Goal: Task Accomplishment & Management: Complete application form

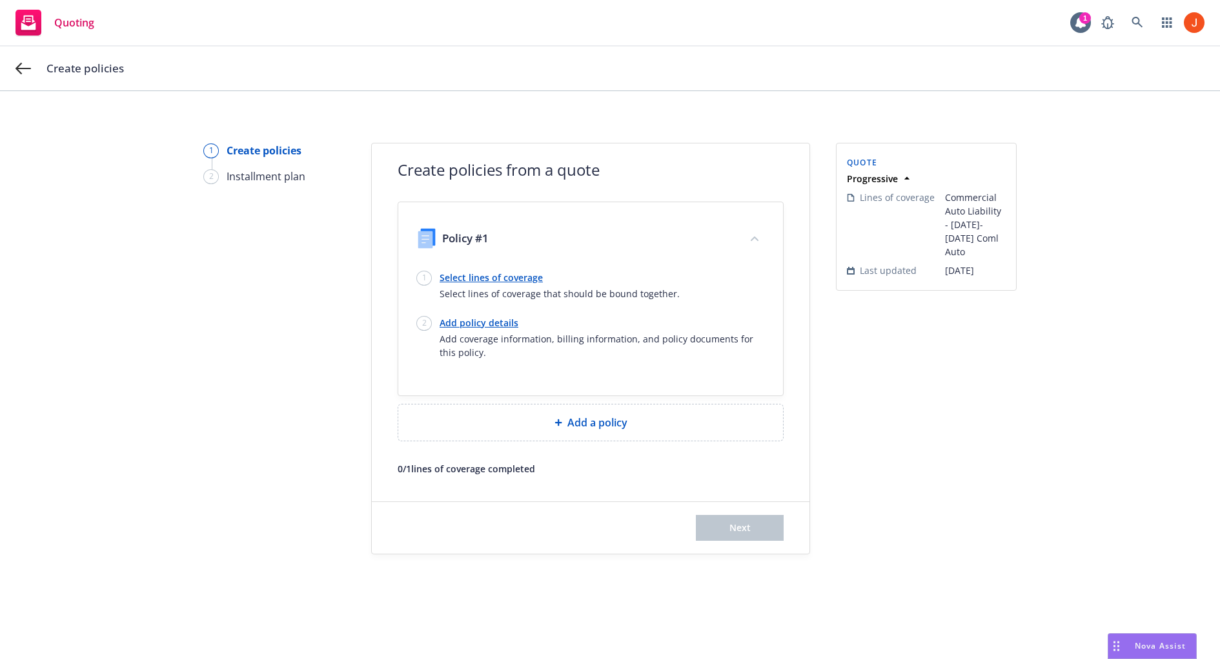
click at [520, 281] on link "Select lines of coverage" at bounding box center [560, 278] width 240 height 14
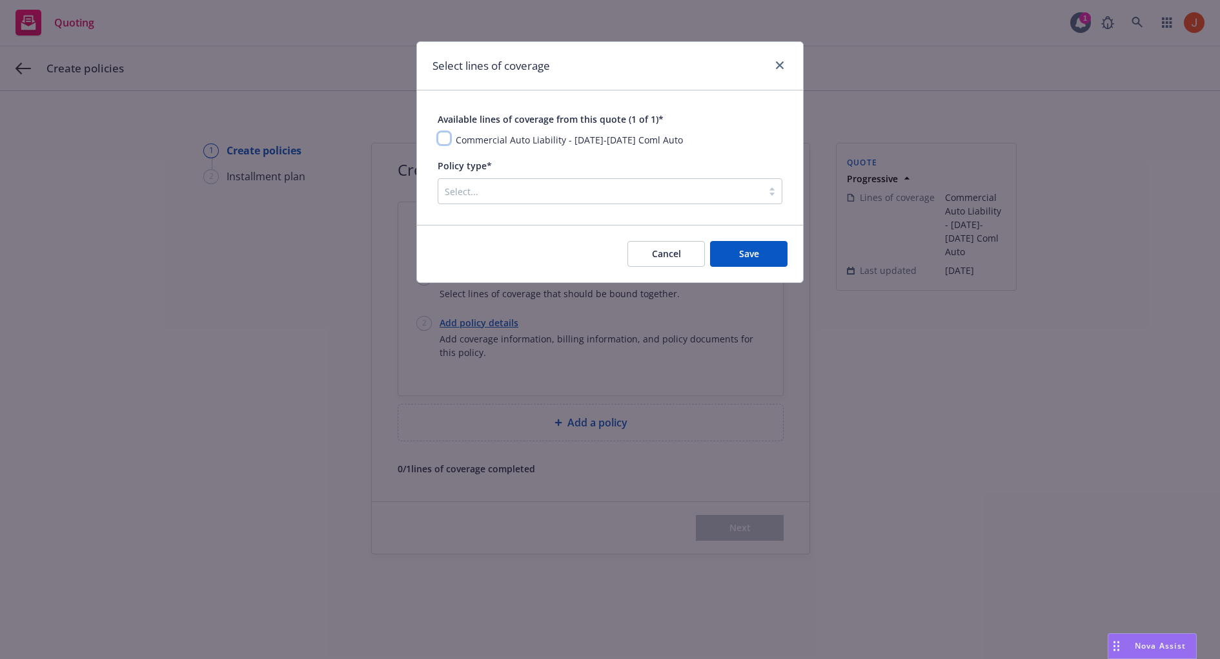
click at [447, 138] on input "checkbox" at bounding box center [444, 138] width 13 height 13
checkbox input "true"
click at [518, 198] on div at bounding box center [600, 190] width 311 height 15
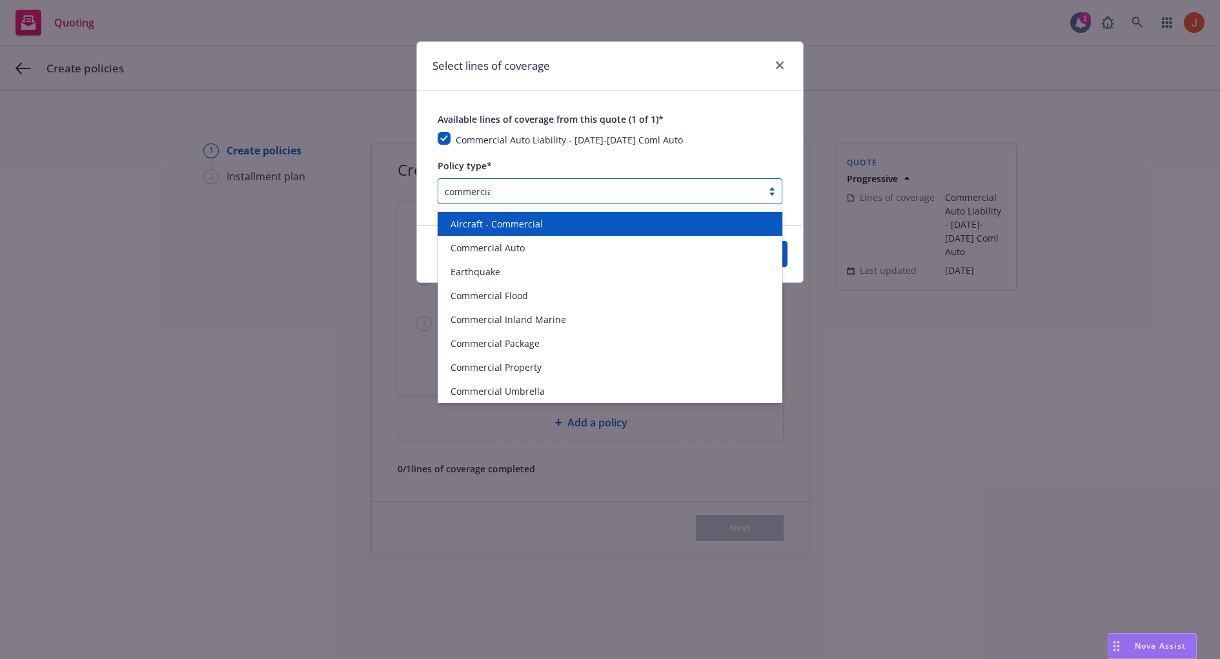
type input "commercial"
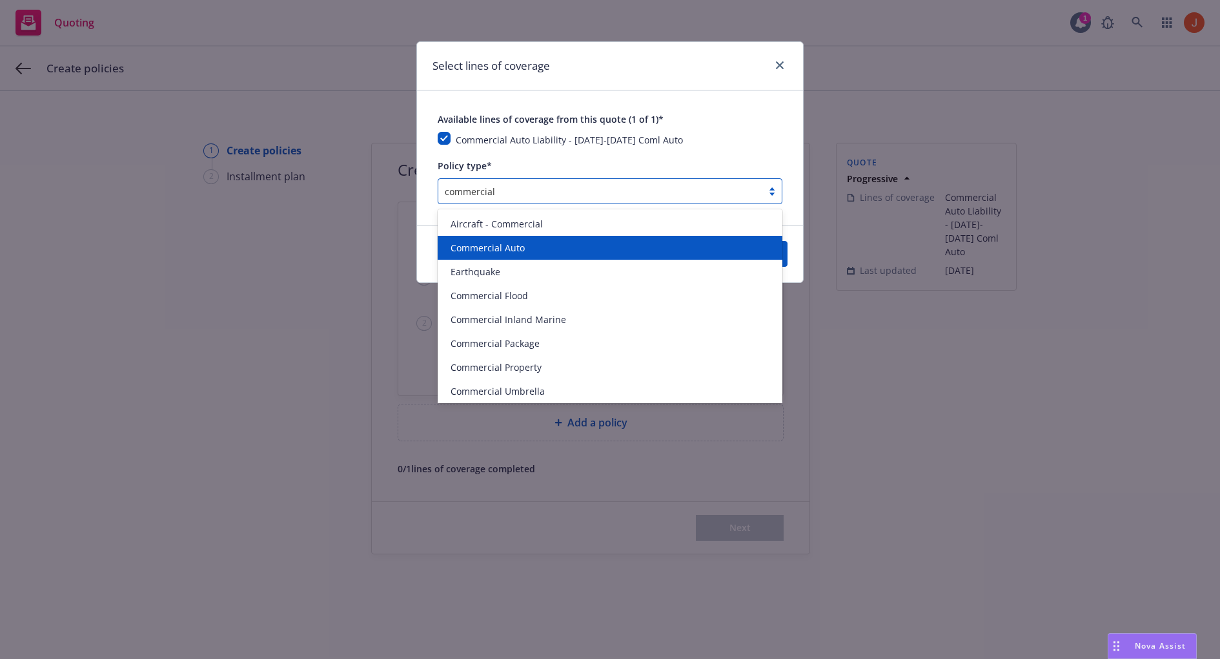
click at [542, 252] on div "Commercial Auto" at bounding box center [611, 248] width 330 height 14
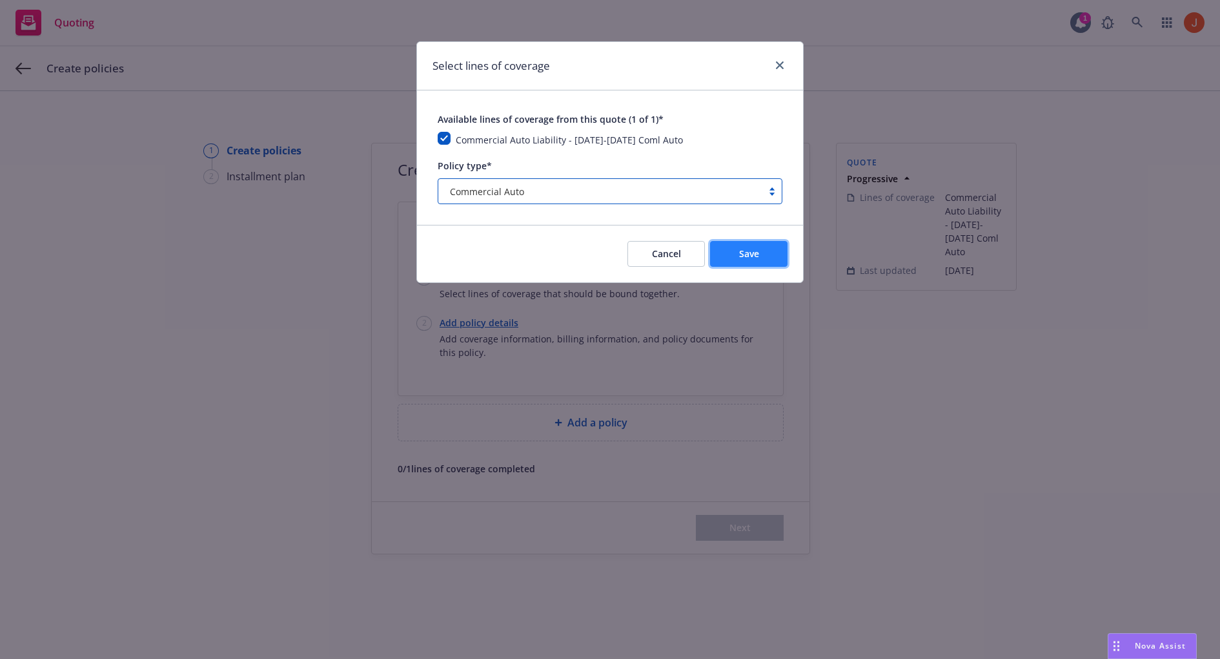
click at [740, 248] on span "Save" at bounding box center [749, 253] width 20 height 12
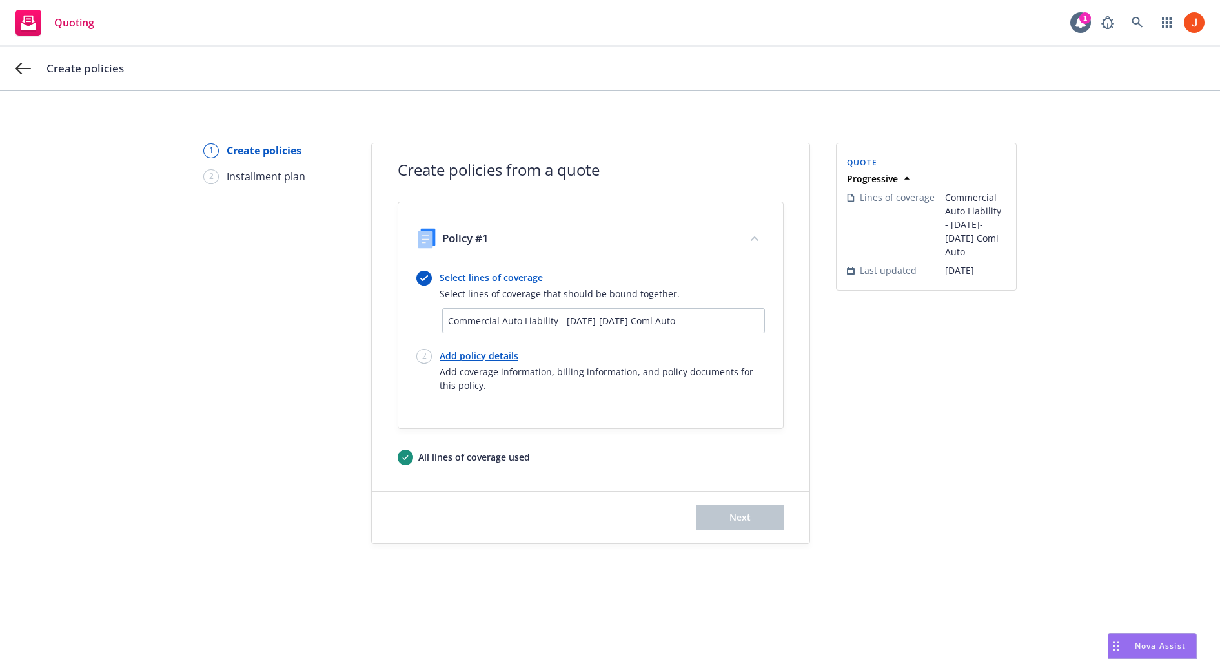
click at [473, 349] on link "Add policy details" at bounding box center [602, 356] width 325 height 14
select select "6"
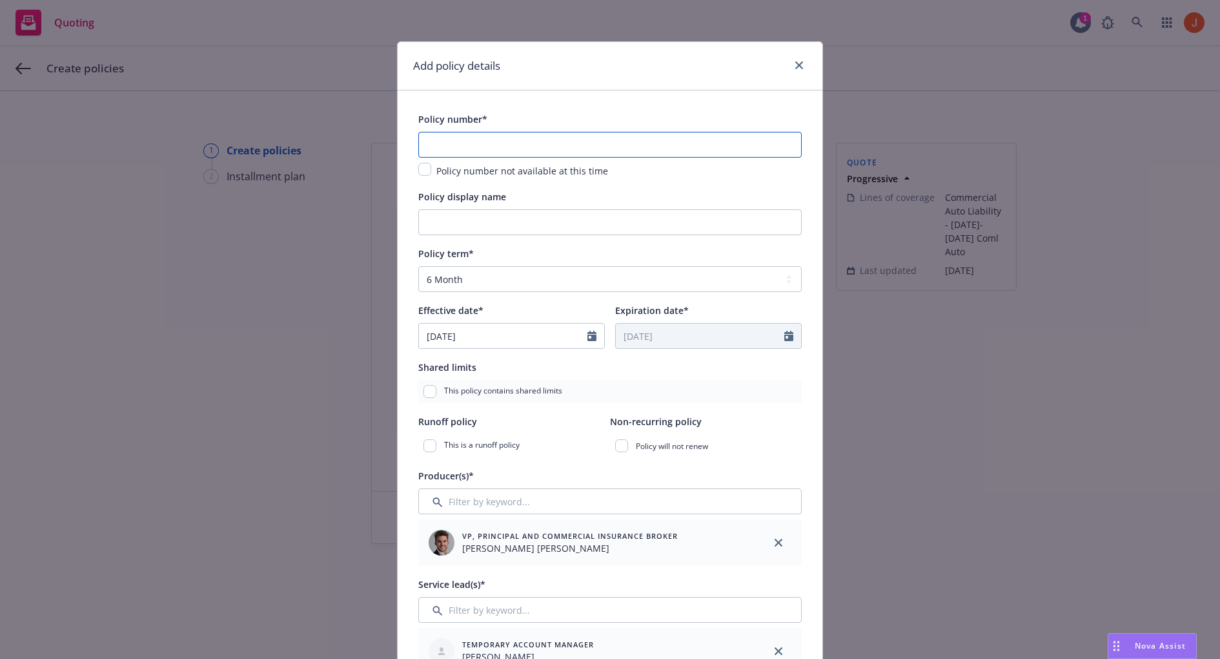
click at [484, 149] on input "text" at bounding box center [610, 145] width 384 height 26
click at [426, 171] on input "checkbox" at bounding box center [424, 169] width 13 height 13
checkbox input "true"
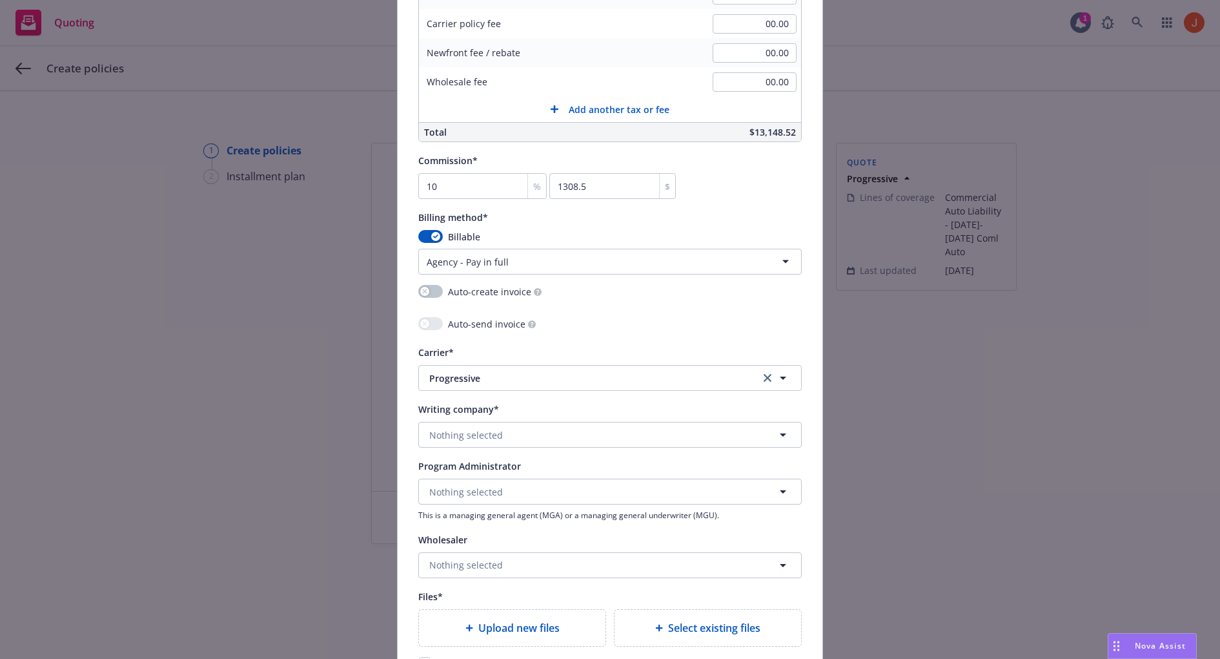
scroll to position [1257, 0]
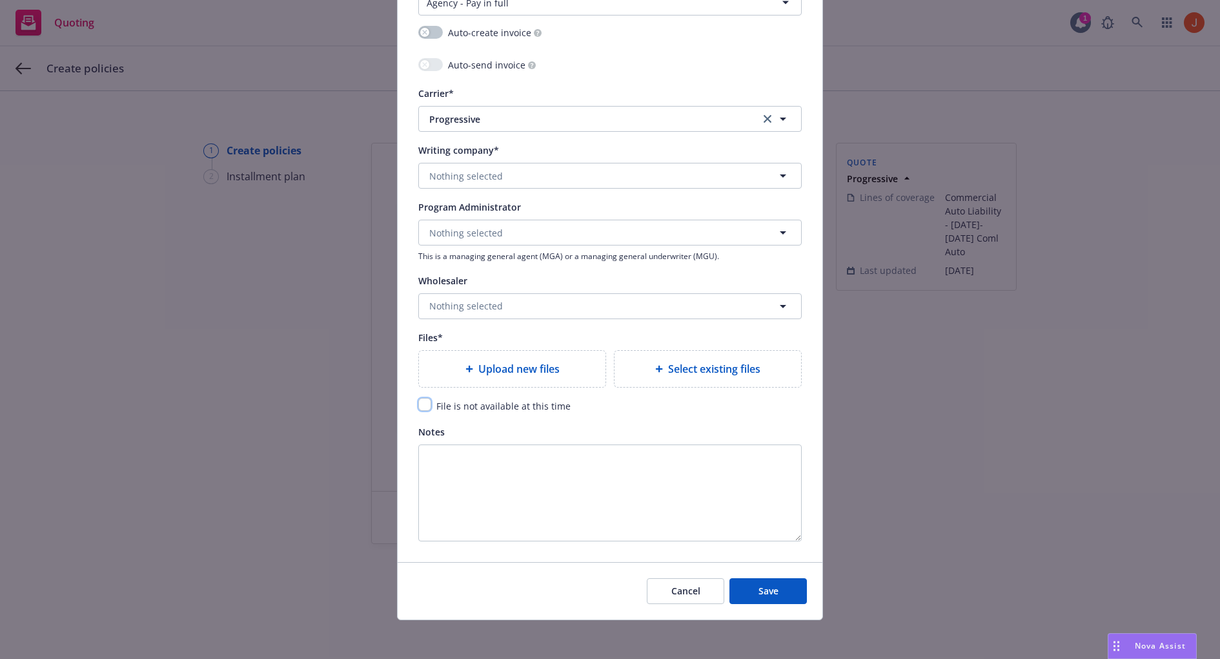
click at [430, 404] on input "checkbox" at bounding box center [424, 404] width 13 height 13
checkbox input "true"
click at [752, 584] on button "Save" at bounding box center [768, 591] width 77 height 26
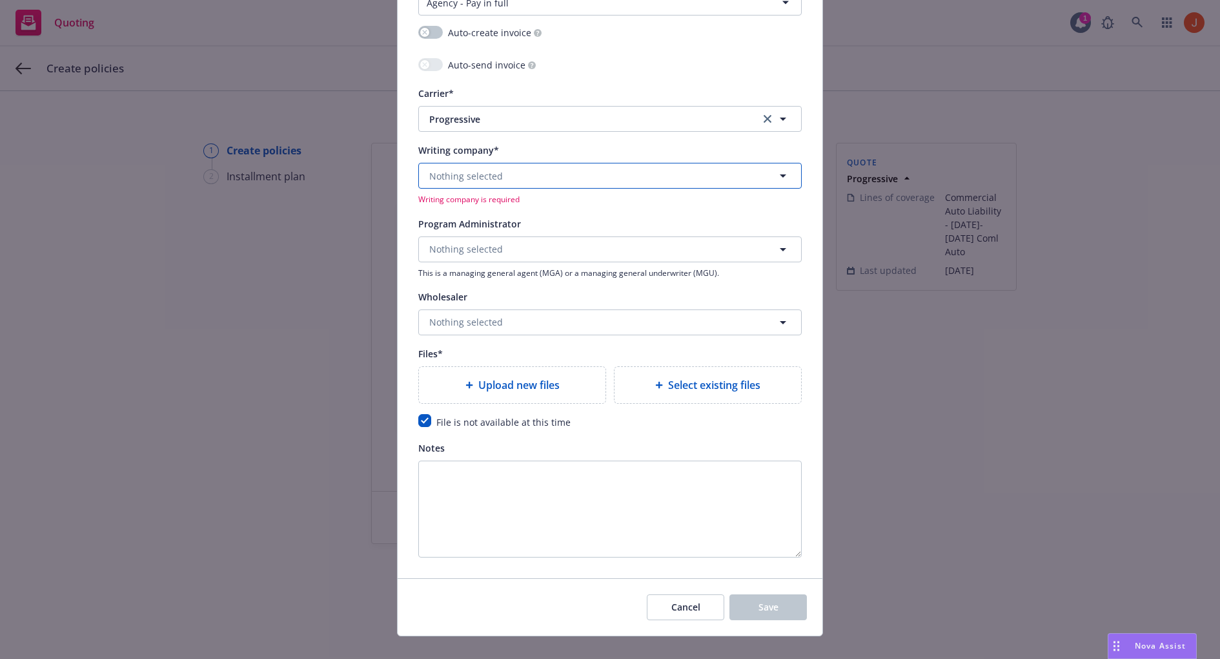
click at [575, 174] on button "Nothing selected" at bounding box center [610, 176] width 384 height 26
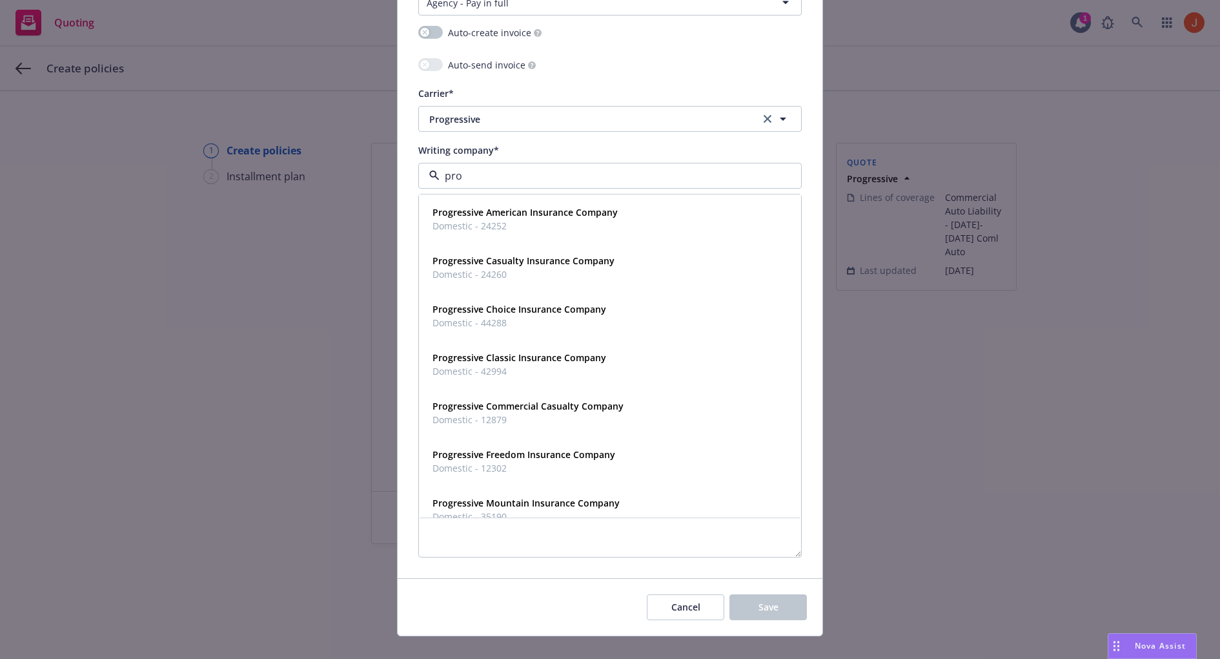
type input "prog"
click at [556, 220] on span "Domestic - 24252" at bounding box center [525, 227] width 185 height 14
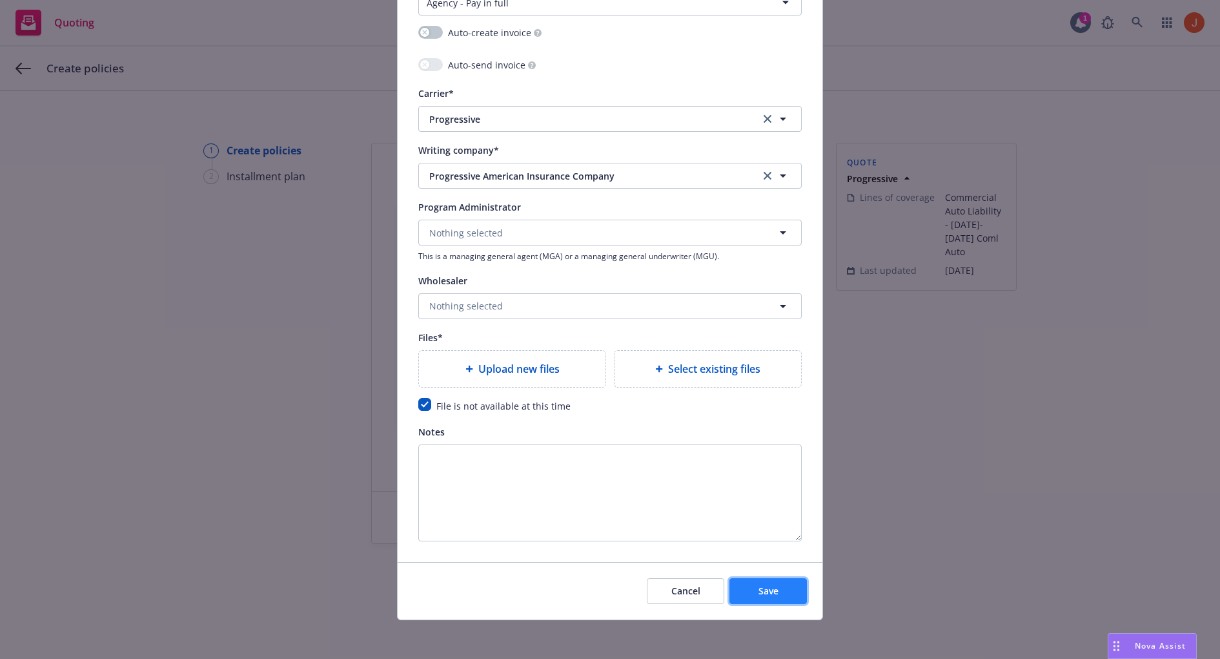
click at [765, 581] on button "Save" at bounding box center [768, 591] width 77 height 26
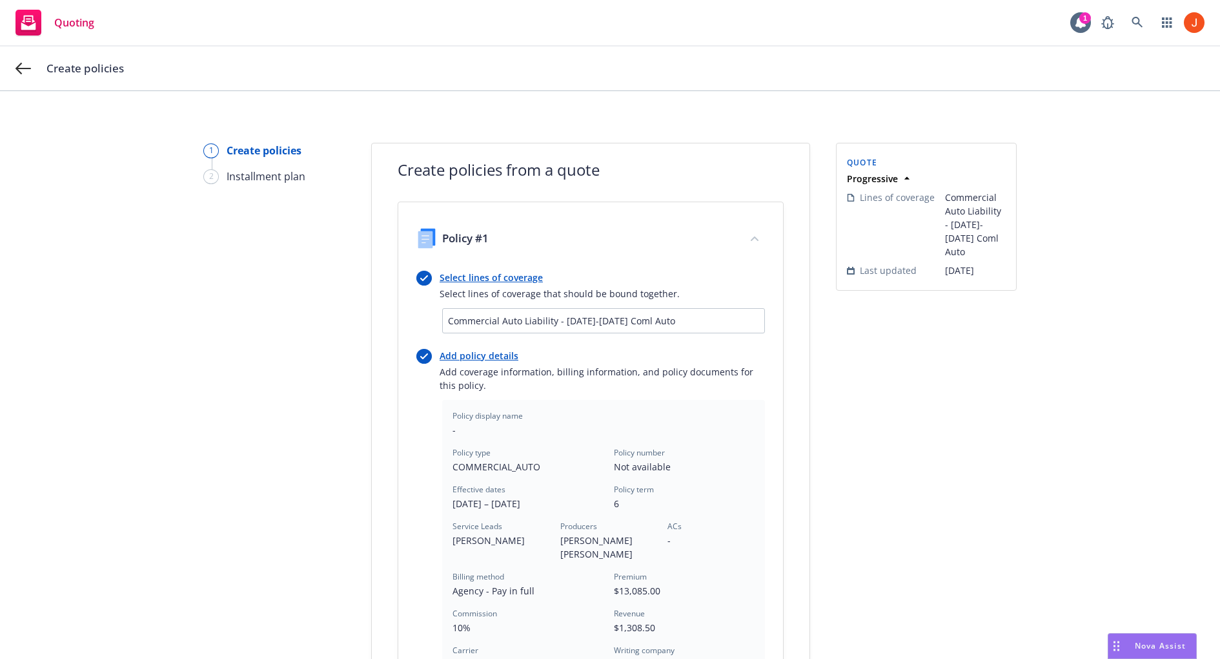
scroll to position [328, 0]
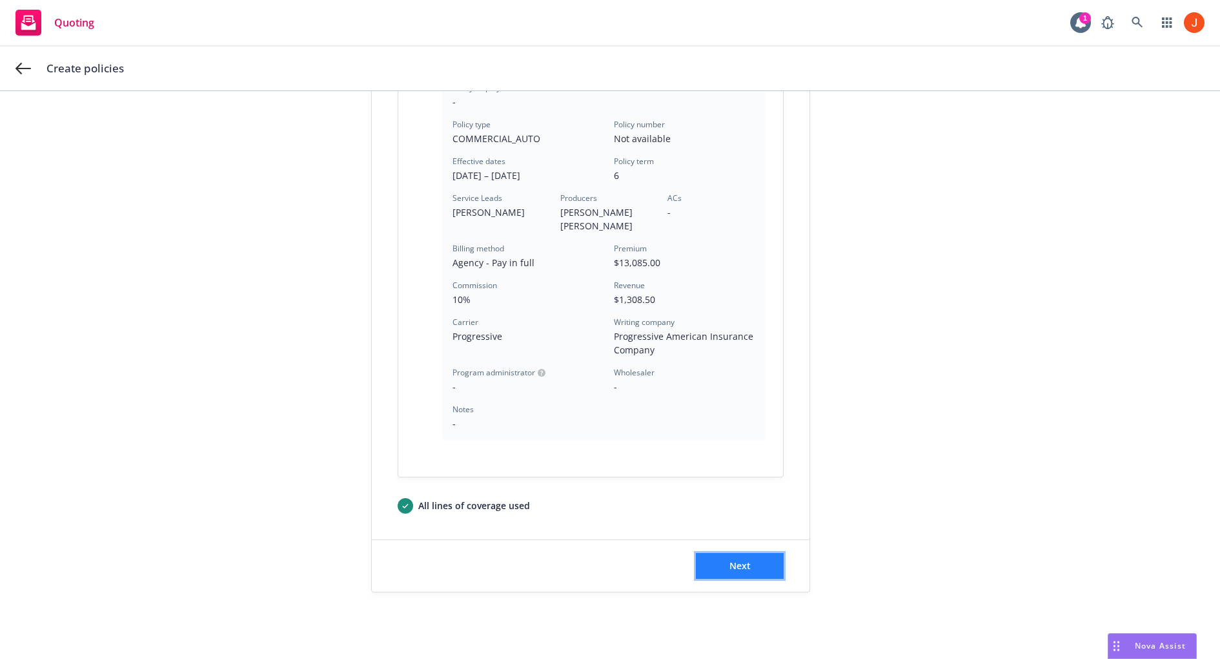
click at [737, 559] on span "Next" at bounding box center [740, 565] width 21 height 12
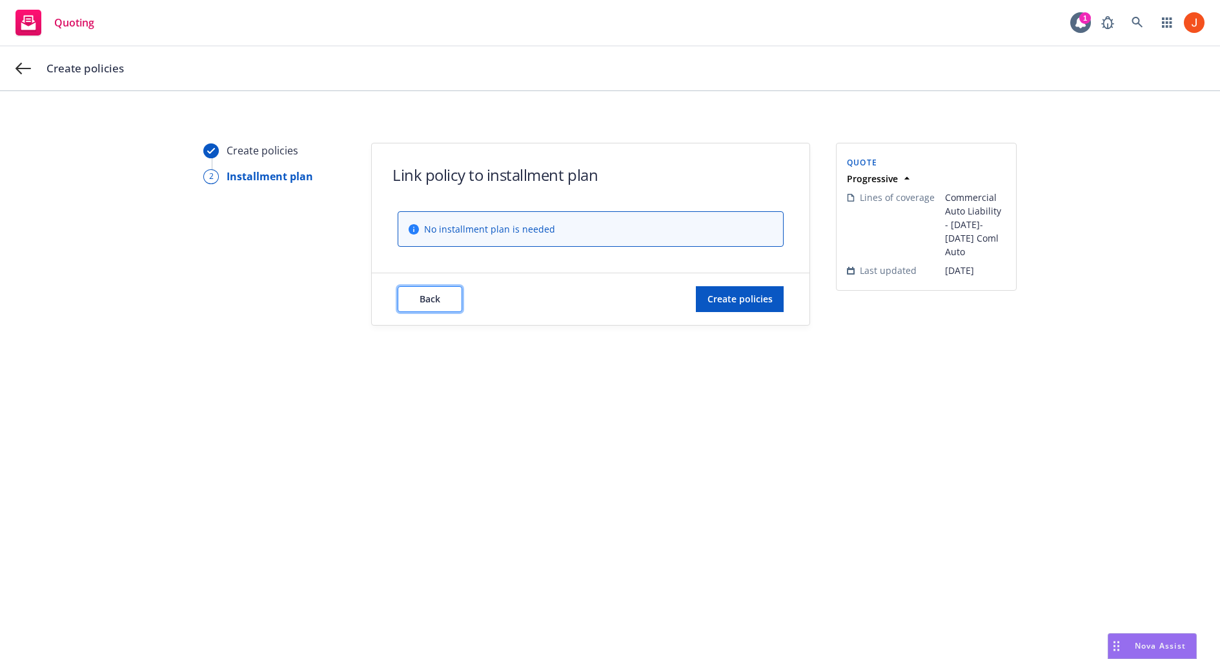
click at [418, 293] on button "Back" at bounding box center [430, 299] width 65 height 26
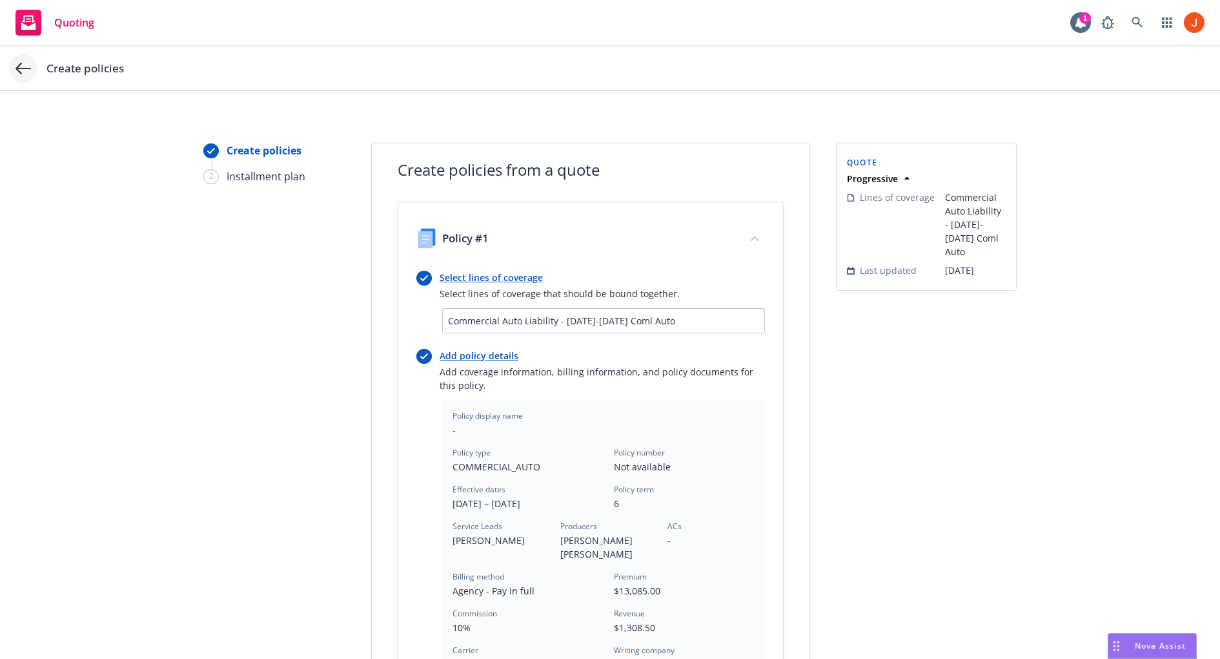
click at [25, 70] on icon at bounding box center [22, 68] width 15 height 15
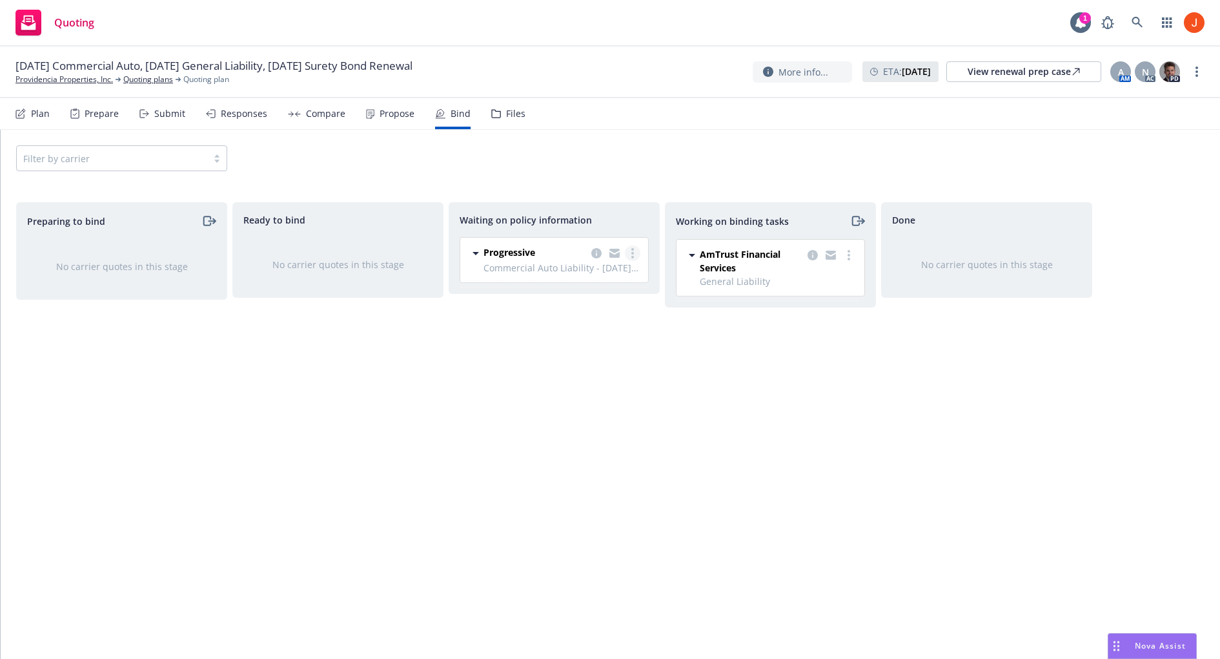
click at [630, 254] on link "more" at bounding box center [632, 252] width 15 height 15
click at [627, 174] on div "Filter by carrier" at bounding box center [611, 158] width 1220 height 57
click at [849, 247] on link "more" at bounding box center [848, 254] width 15 height 15
click at [805, 174] on div "Filter by carrier" at bounding box center [611, 158] width 1220 height 57
click at [632, 261] on span "Commercial Auto Liability - 2023-2024 Coml Auto" at bounding box center [562, 268] width 157 height 14
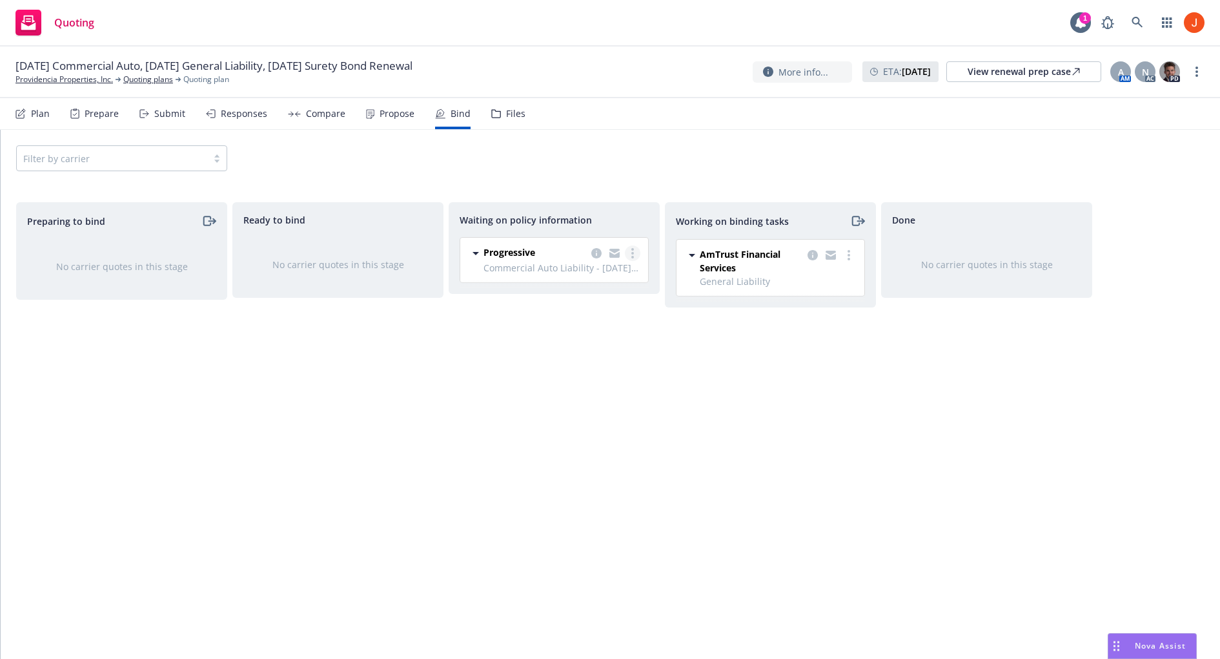
click at [633, 254] on icon "more" at bounding box center [633, 253] width 3 height 10
click at [634, 192] on div "Preparing to bind No carrier quotes in this stage Ready to bind No carrier quot…" at bounding box center [611, 420] width 1220 height 467
click at [851, 260] on link "more" at bounding box center [848, 254] width 15 height 15
click at [741, 141] on div "Filter by carrier" at bounding box center [611, 158] width 1220 height 57
click at [92, 81] on link "Providencia Properties, Inc." at bounding box center [64, 80] width 98 height 12
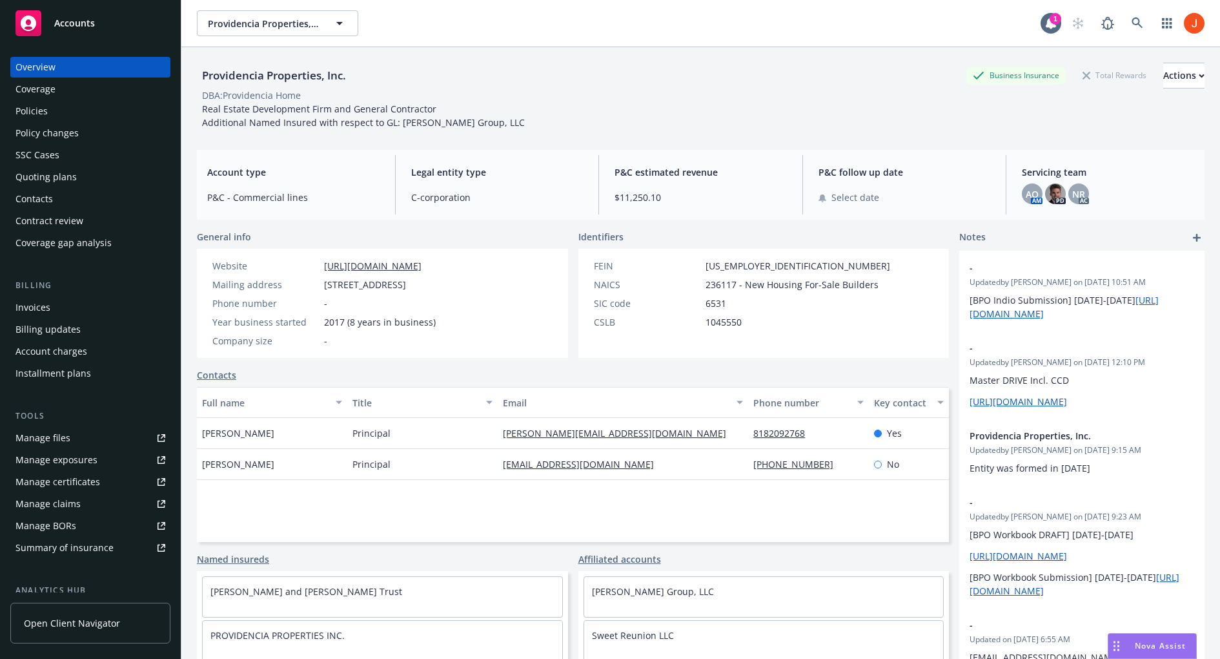
click at [43, 105] on div "Policies" at bounding box center [31, 111] width 32 height 21
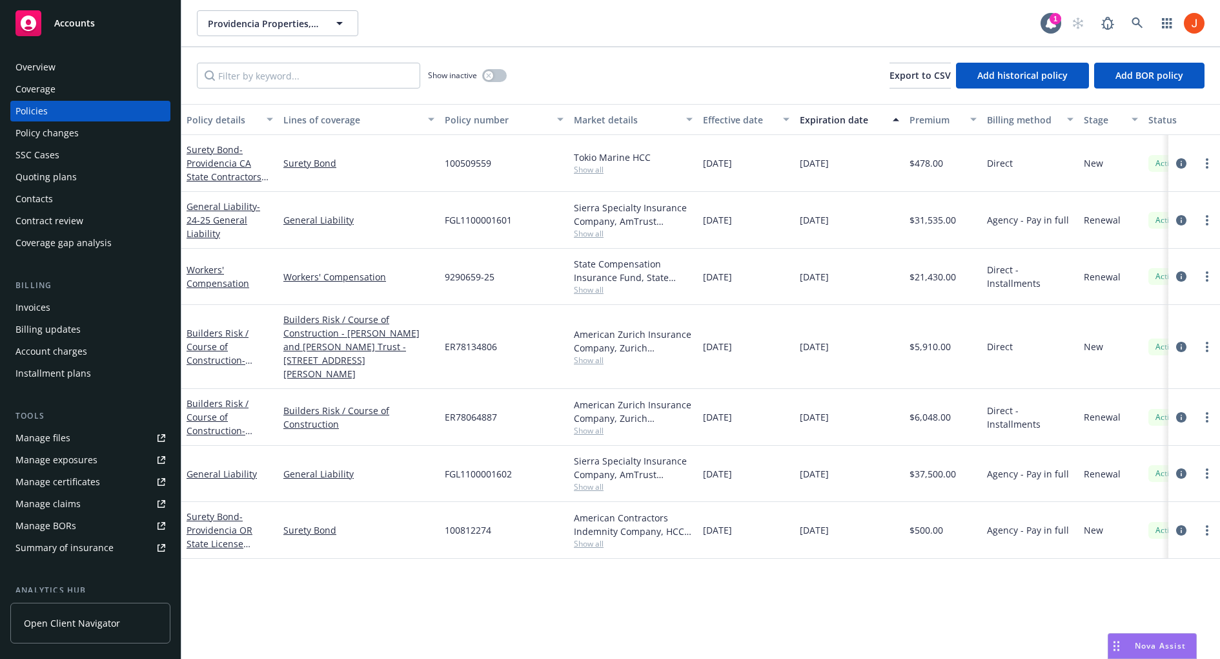
click at [587, 425] on span "Show all" at bounding box center [633, 430] width 119 height 11
click at [596, 398] on div "American Zurich Insurance Company, Zurich Insurance Group, [GEOGRAPHIC_DATA] As…" at bounding box center [633, 411] width 119 height 27
click at [587, 291] on span "Show all" at bounding box center [633, 289] width 119 height 11
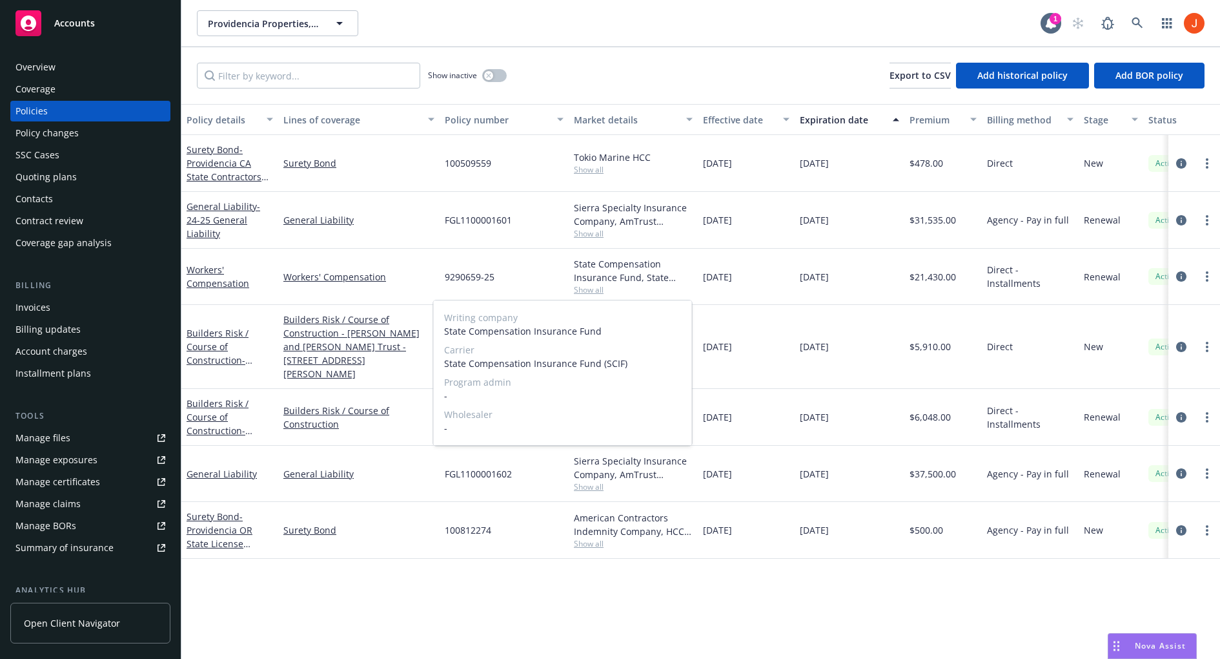
click at [615, 289] on span "Show all" at bounding box center [633, 289] width 119 height 11
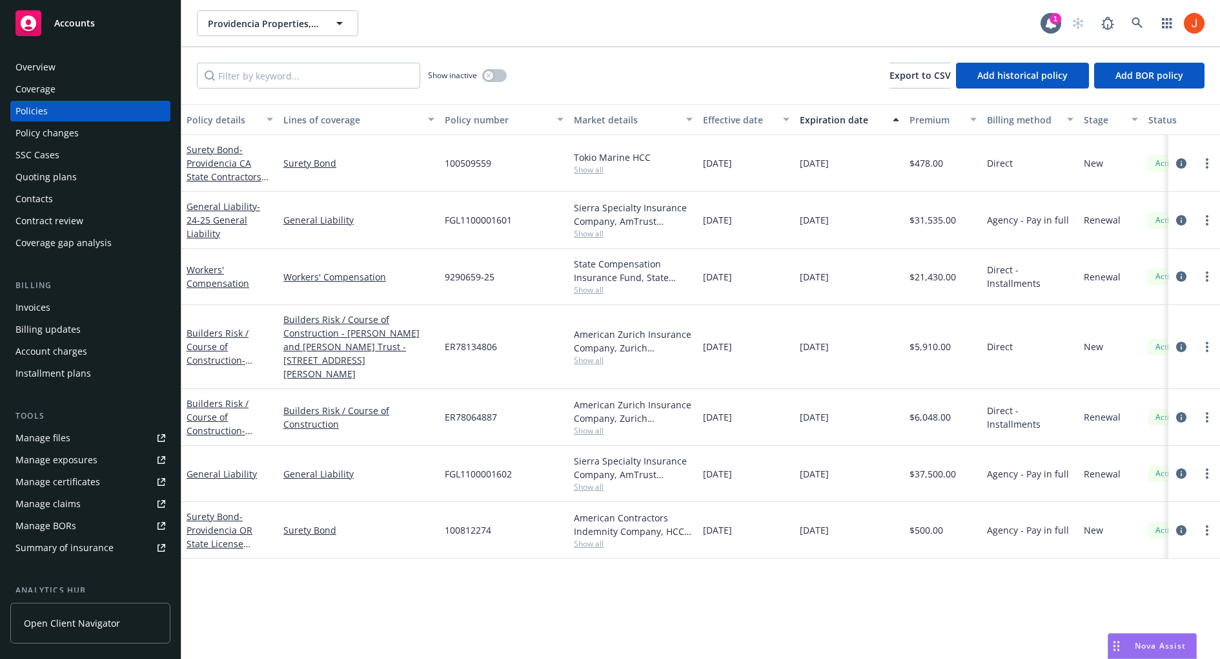
click at [600, 240] on div "Sierra Specialty Insurance Company, AmTrust Financial Services, CRC Group Show …" at bounding box center [633, 220] width 129 height 57
click at [599, 231] on span "Show all" at bounding box center [633, 233] width 119 height 11
click at [670, 223] on div "Sierra Specialty Insurance Company, AmTrust Financial Services, CRC Group" at bounding box center [633, 214] width 119 height 27
click at [595, 355] on span "Show all" at bounding box center [633, 360] width 119 height 11
click at [630, 327] on div "American Zurich Insurance Company, Zurich Insurance Group, [GEOGRAPHIC_DATA] As…" at bounding box center [633, 340] width 119 height 27
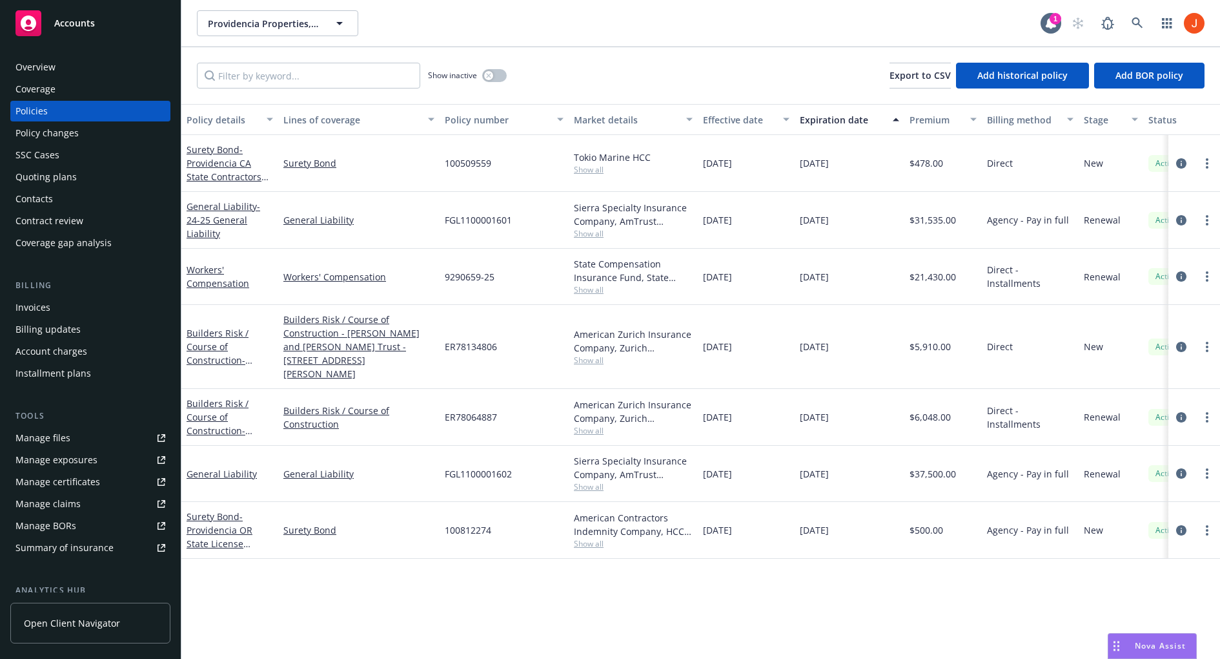
click at [595, 425] on span "Show all" at bounding box center [633, 430] width 119 height 11
click at [644, 398] on div "American Zurich Insurance Company, Zurich Insurance Group, [GEOGRAPHIC_DATA] As…" at bounding box center [633, 411] width 119 height 27
click at [603, 464] on div "Sierra Specialty Insurance Company, AmTrust Financial Services, CRC Group Show …" at bounding box center [633, 474] width 129 height 56
click at [598, 481] on span "Show all" at bounding box center [633, 486] width 119 height 11
click at [633, 454] on div "Sierra Specialty Insurance Company, AmTrust Financial Services, CRC Group" at bounding box center [633, 467] width 119 height 27
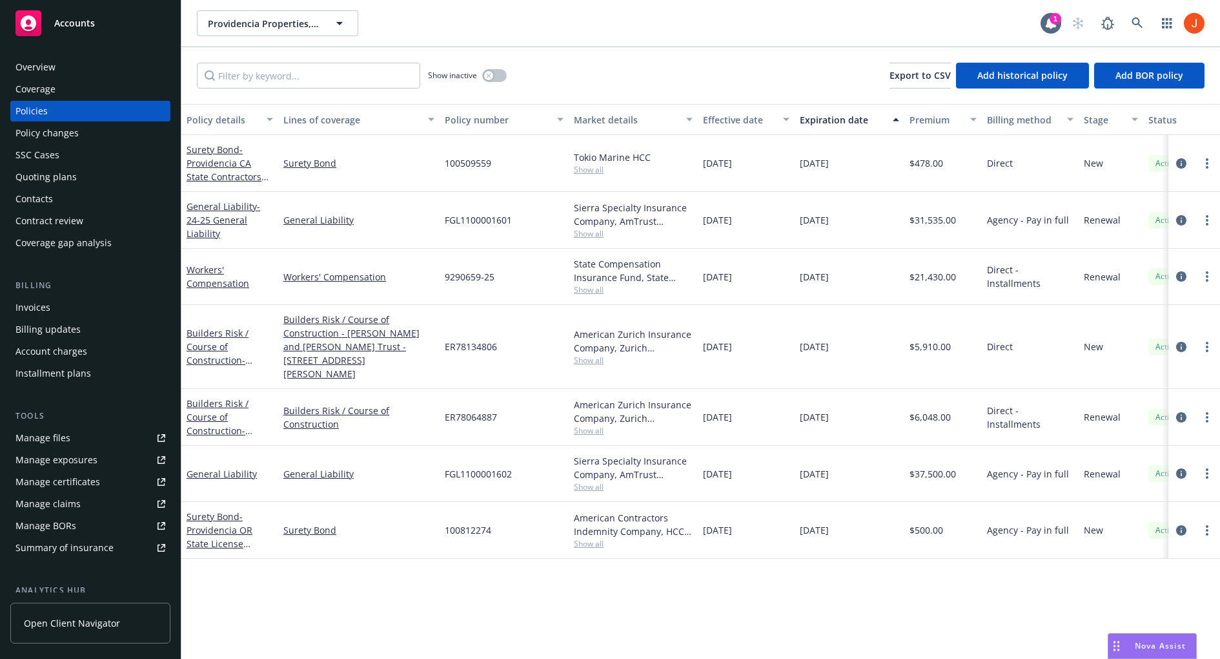
click at [599, 511] on div "American Contractors Indemnity Company, HCC Surety" at bounding box center [633, 524] width 119 height 27
click at [595, 538] on span "Show all" at bounding box center [633, 543] width 119 height 11
click at [682, 588] on div "Policy details Lines of coverage Policy number Market details Effective date Ex…" at bounding box center [700, 381] width 1039 height 555
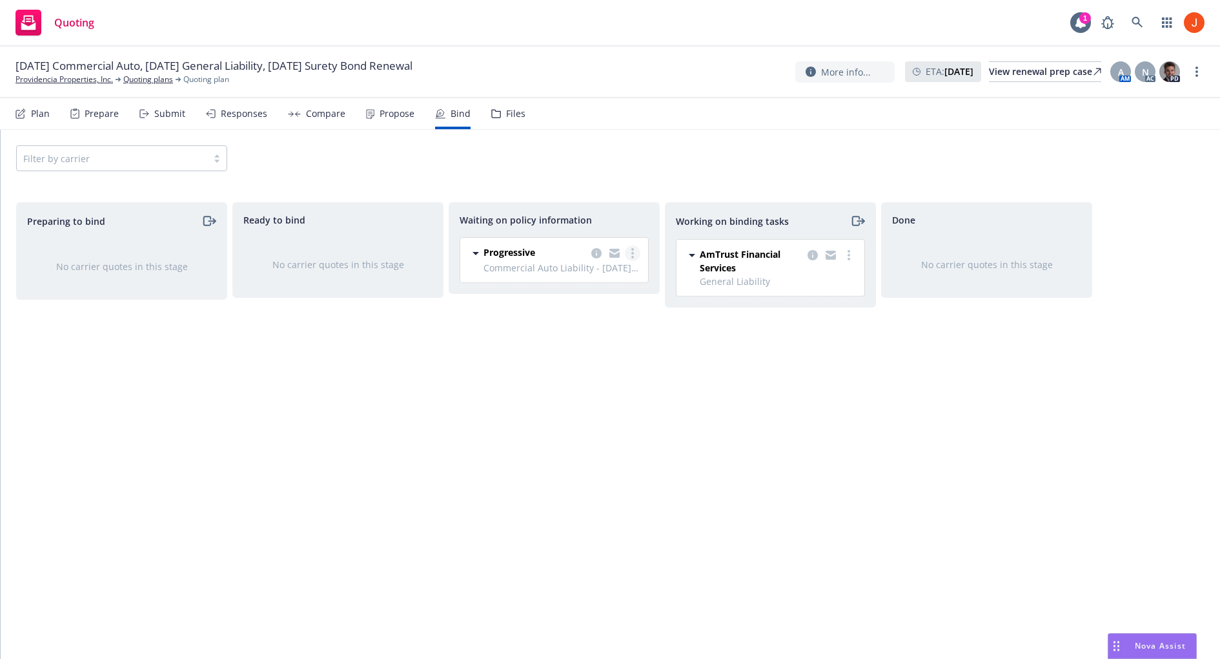
click at [638, 255] on link "more" at bounding box center [632, 252] width 15 height 15
click at [362, 188] on div "Preparing to bind No carrier quotes in this stage Ready to bind No carrier quot…" at bounding box center [611, 420] width 1220 height 467
click at [102, 79] on link "Providencia Properties, Inc." at bounding box center [64, 80] width 98 height 12
click at [582, 270] on span "Commercial Auto Liability - [DATE]-[DATE] Coml Auto" at bounding box center [562, 268] width 157 height 14
click at [596, 252] on icon "copy logging email" at bounding box center [596, 253] width 10 height 10
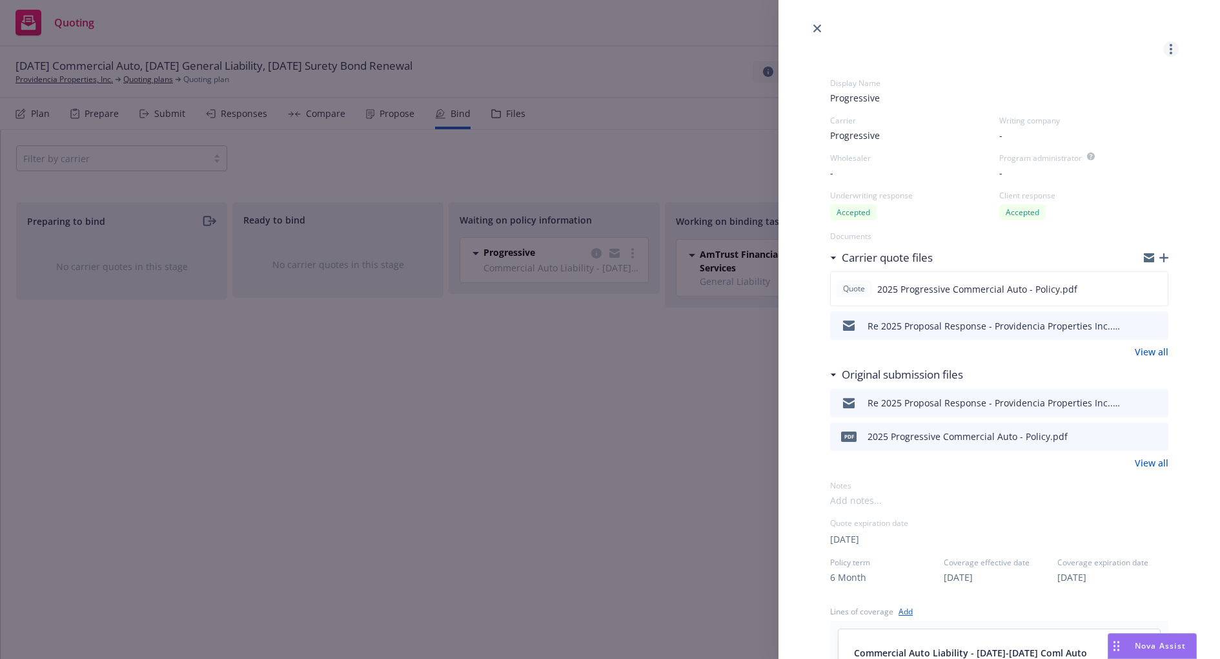
click at [1173, 49] on link "more" at bounding box center [1171, 48] width 15 height 15
click at [817, 28] on icon "close" at bounding box center [818, 29] width 8 height 8
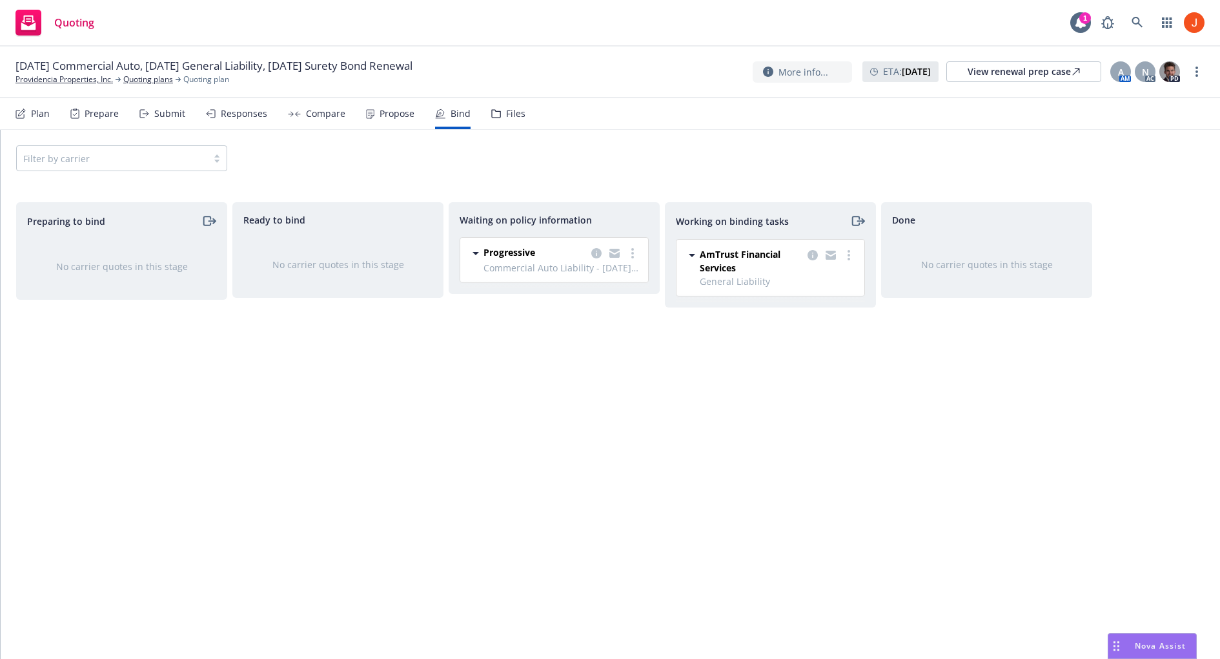
click at [577, 267] on span "Commercial Auto Liability - [DATE]-[DATE] Coml Auto" at bounding box center [562, 268] width 157 height 14
click at [564, 270] on span "Commercial Auto Liability - [DATE]-[DATE] Coml Auto" at bounding box center [562, 268] width 157 height 14
click at [593, 270] on span "Commercial Auto Liability - [DATE]-[DATE] Coml Auto" at bounding box center [562, 268] width 157 height 14
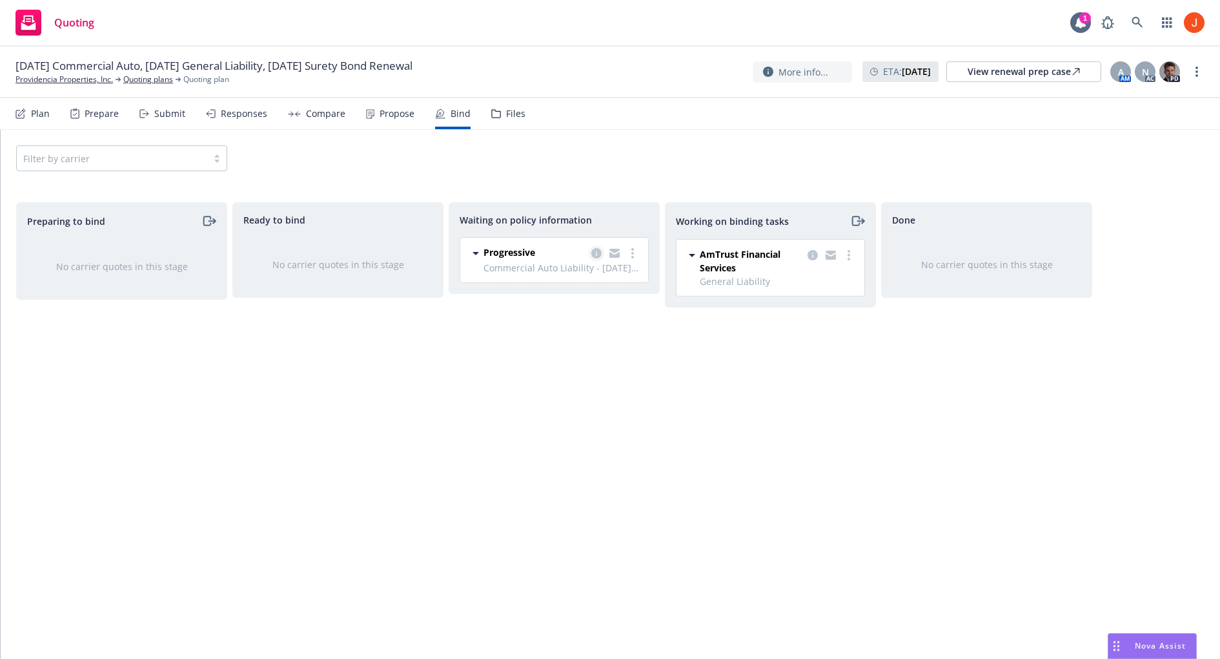
click at [600, 256] on icon "copy logging email" at bounding box center [596, 253] width 10 height 10
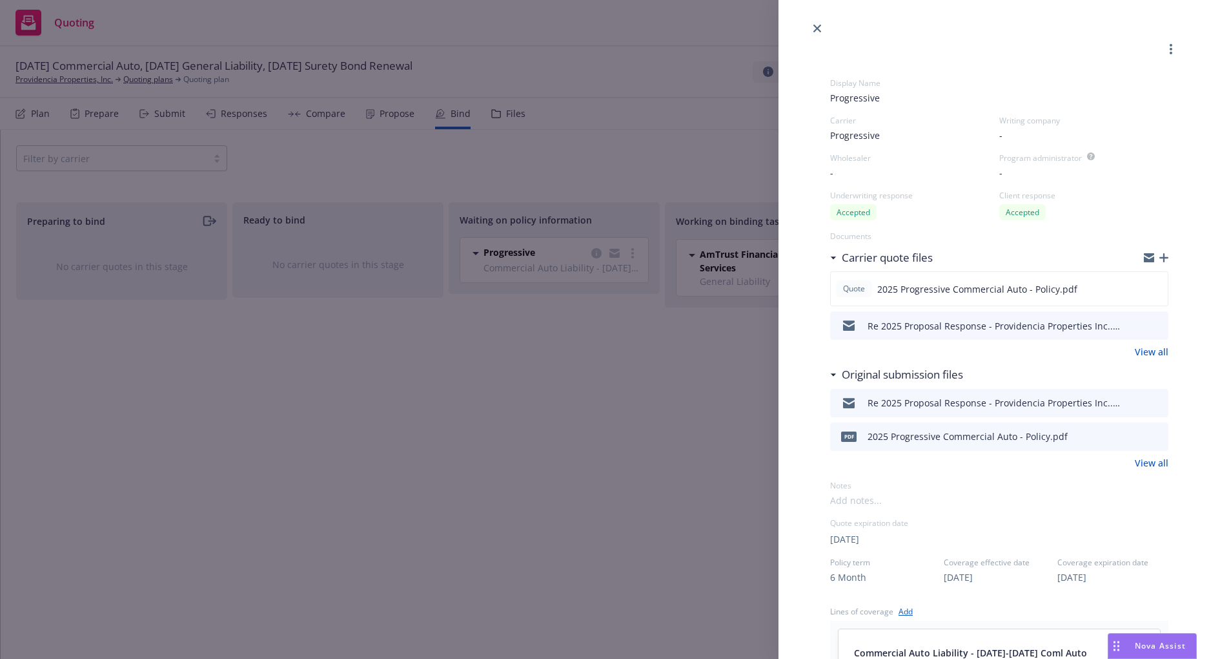
click at [622, 295] on div "Display Name Progressive Carrier Progressive Writing company - Wholesaler - Pro…" at bounding box center [610, 329] width 1220 height 659
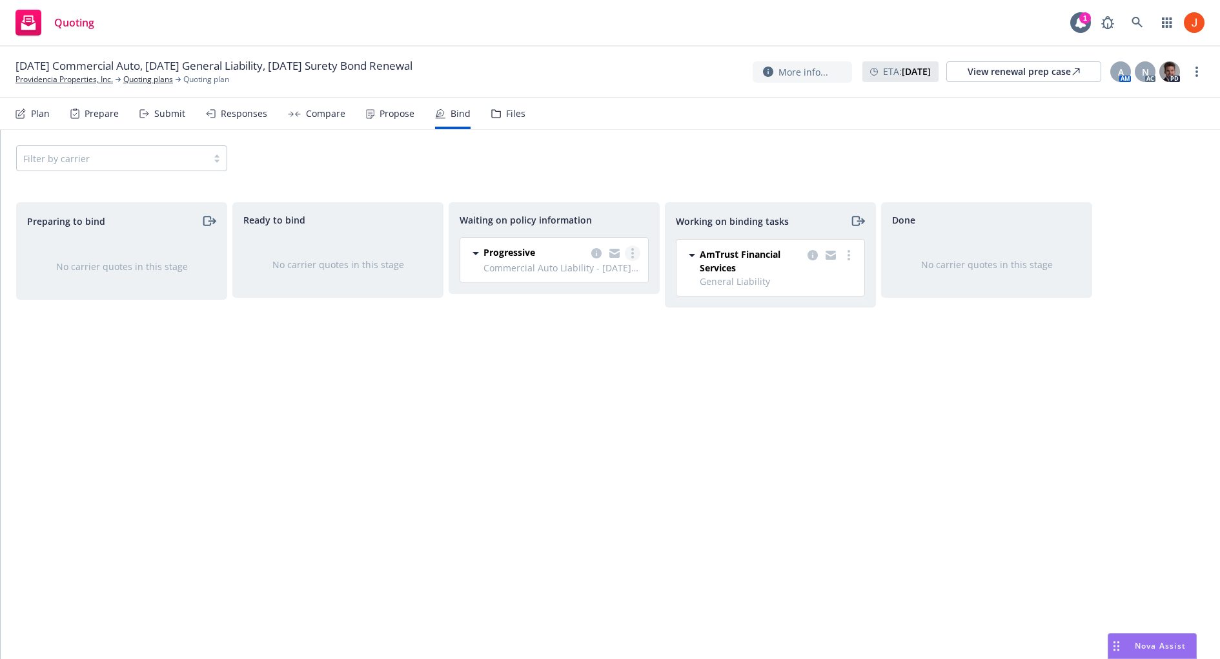
click at [634, 254] on link "more" at bounding box center [632, 252] width 15 height 15
click at [616, 282] on span "Create policies" at bounding box center [571, 278] width 95 height 12
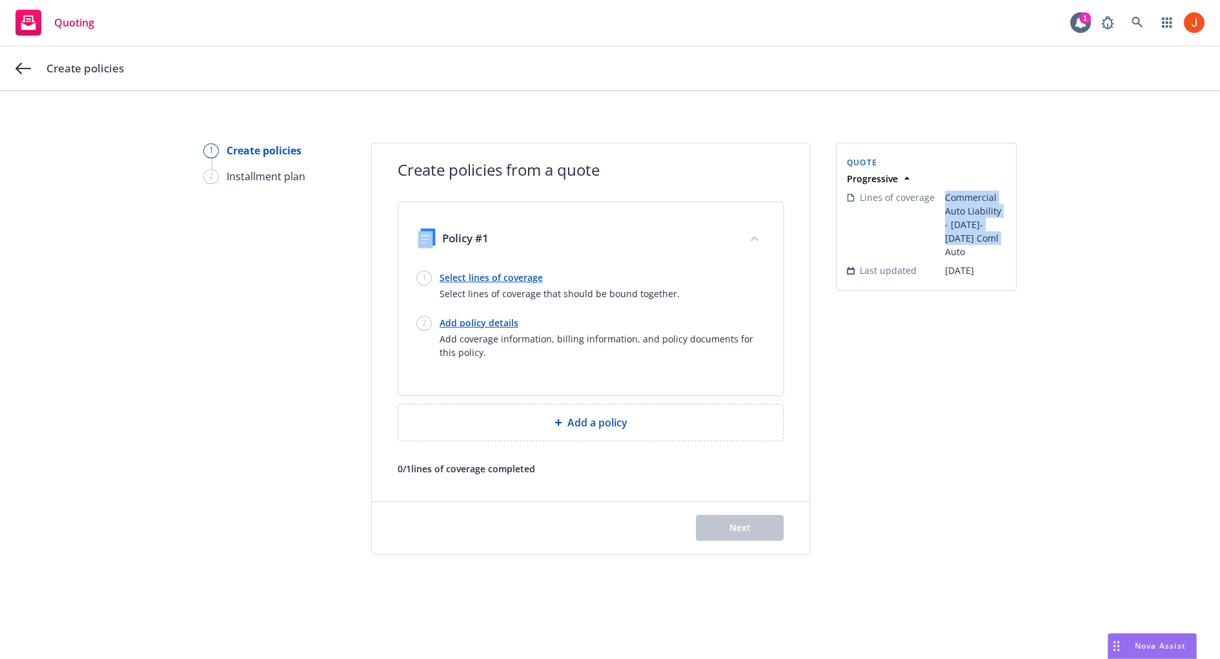
drag, startPoint x: 995, startPoint y: 238, endPoint x: 941, endPoint y: 200, distance: 66.7
click at [941, 200] on tr "Lines of coverage Commercial Auto Liability - 2023-2024 Coml Auto" at bounding box center [926, 224] width 159 height 73
click at [941, 200] on td "Lines of coverage" at bounding box center [896, 224] width 98 height 73
drag, startPoint x: 941, startPoint y: 200, endPoint x: 978, endPoint y: 234, distance: 51.2
click at [978, 234] on tr "Lines of coverage Commercial Auto Liability - 2023-2024 Coml Auto" at bounding box center [926, 224] width 159 height 73
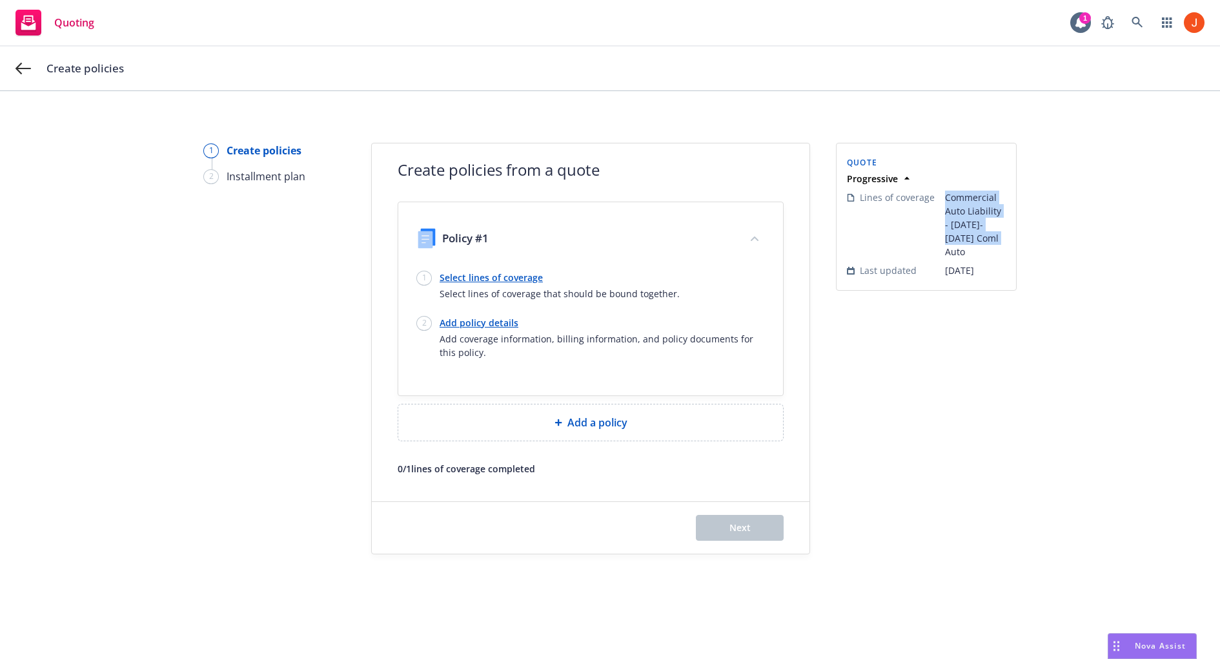
click at [978, 234] on span "Commercial Auto Liability - [DATE]-[DATE] Coml Auto" at bounding box center [975, 224] width 61 height 68
drag, startPoint x: 987, startPoint y: 238, endPoint x: 943, endPoint y: 185, distance: 68.4
click at [945, 186] on div "Lines of coverage Commercial Auto Liability - 2023-2024 Coml Auto Last updated …" at bounding box center [927, 233] width 164 height 97
click at [943, 185] on div "Lines of coverage Commercial Auto Liability - 2023-2024 Coml Auto Last updated …" at bounding box center [927, 233] width 164 height 97
click at [23, 70] on icon at bounding box center [22, 68] width 15 height 15
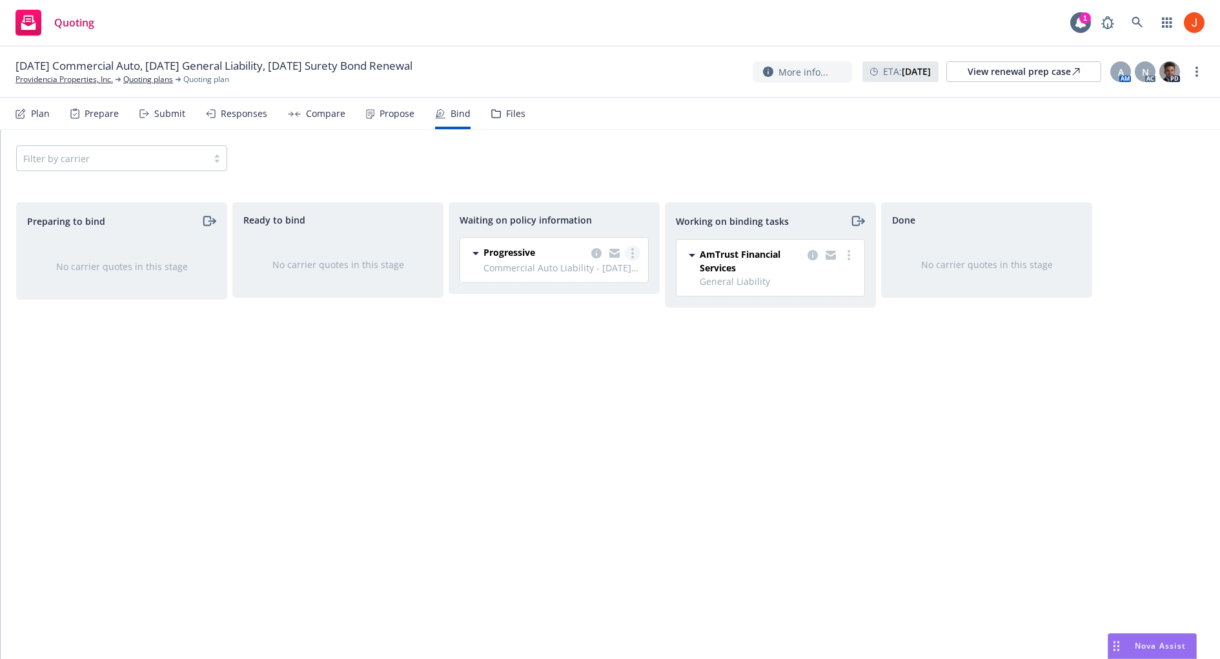
click at [633, 250] on icon "more" at bounding box center [633, 253] width 3 height 10
click at [613, 285] on link "Create policies" at bounding box center [582, 279] width 117 height 26
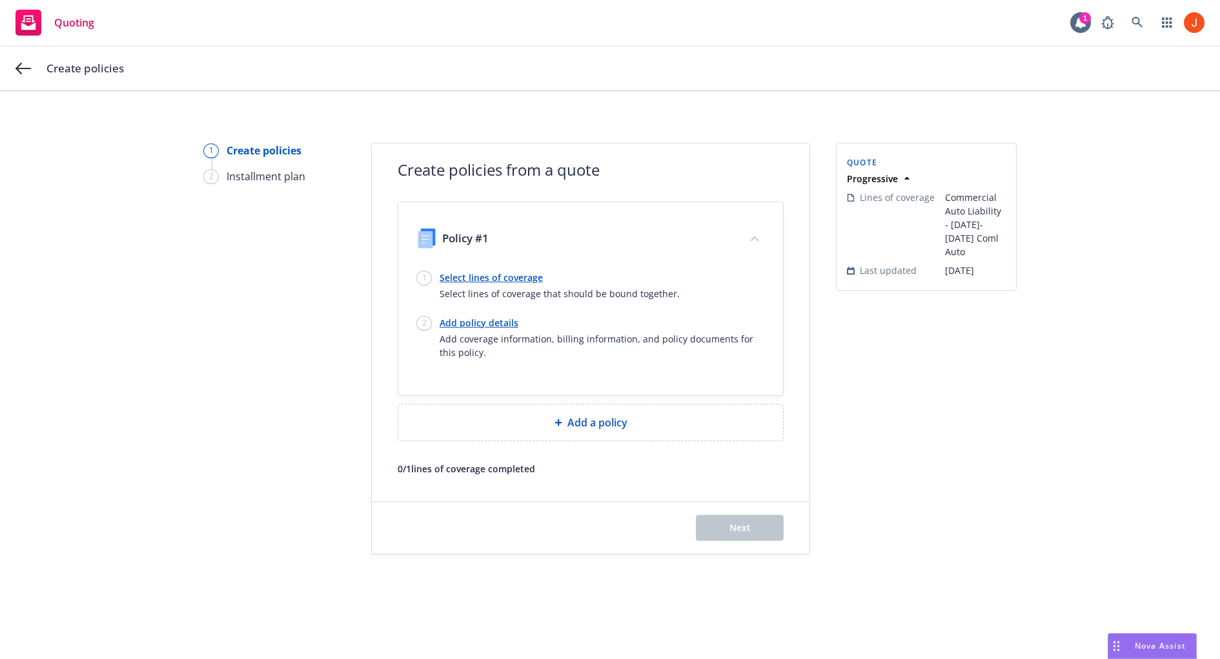
click at [525, 278] on link "Select lines of coverage" at bounding box center [560, 278] width 240 height 14
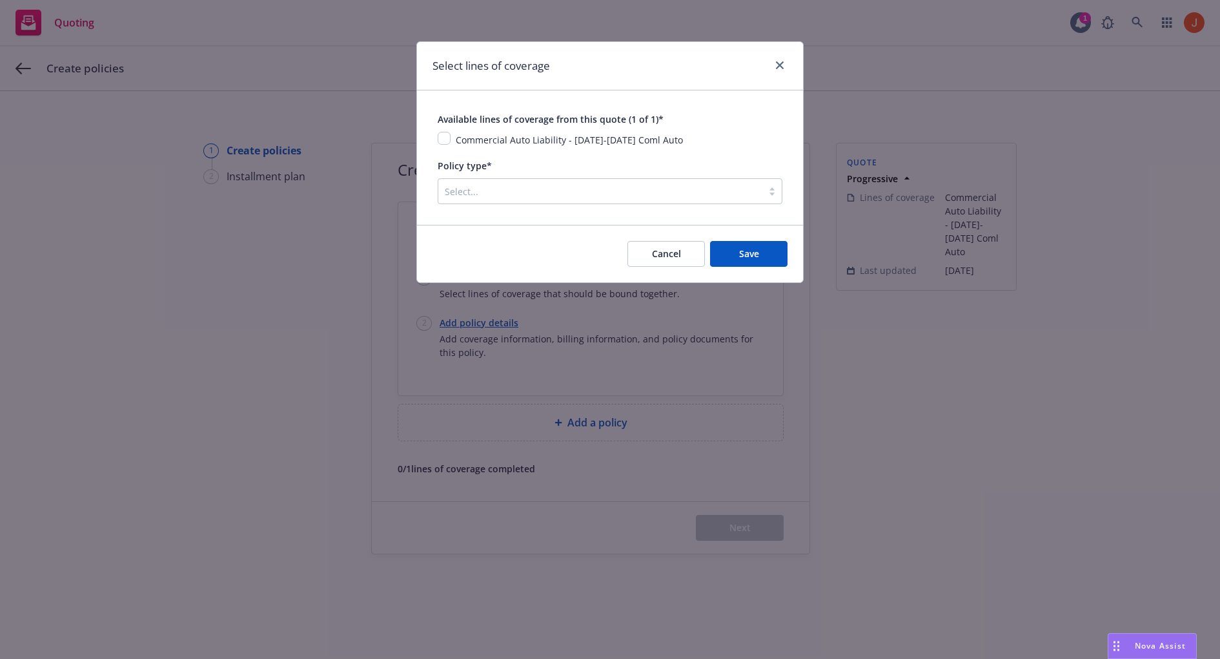
click at [460, 138] on span "Commercial Auto Liability - [DATE]-[DATE] Coml Auto" at bounding box center [569, 140] width 227 height 12
click at [444, 139] on input "checkbox" at bounding box center [444, 138] width 13 height 13
checkbox input "true"
click at [497, 194] on div at bounding box center [600, 190] width 311 height 15
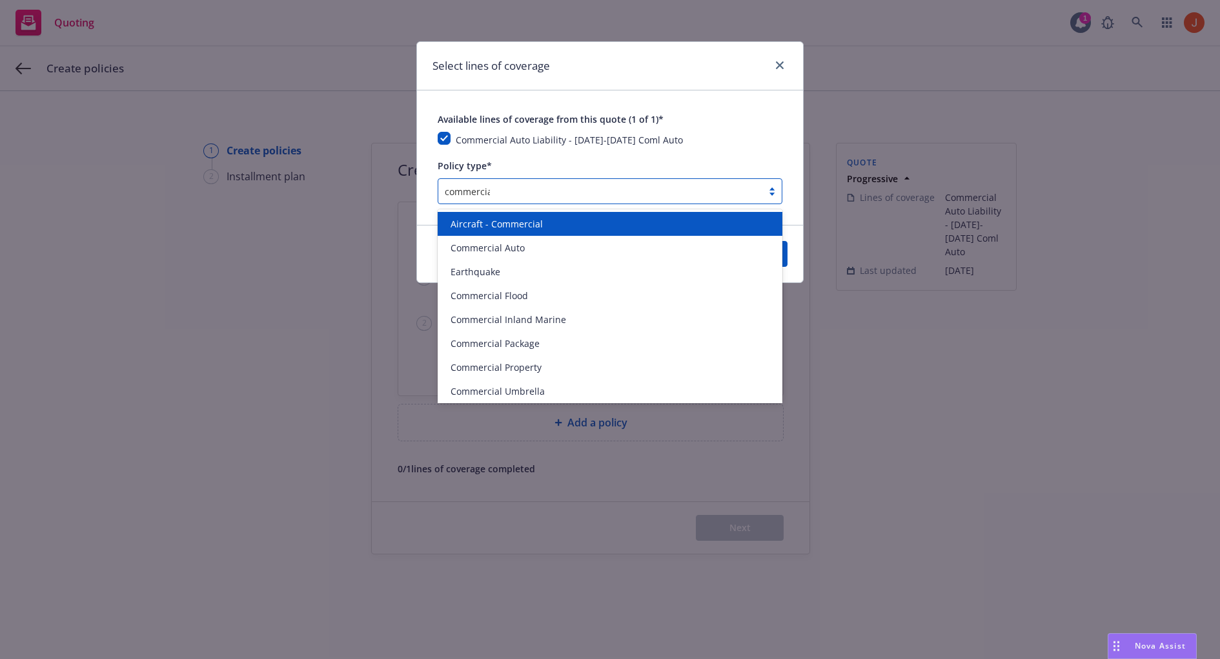
type input "commercial"
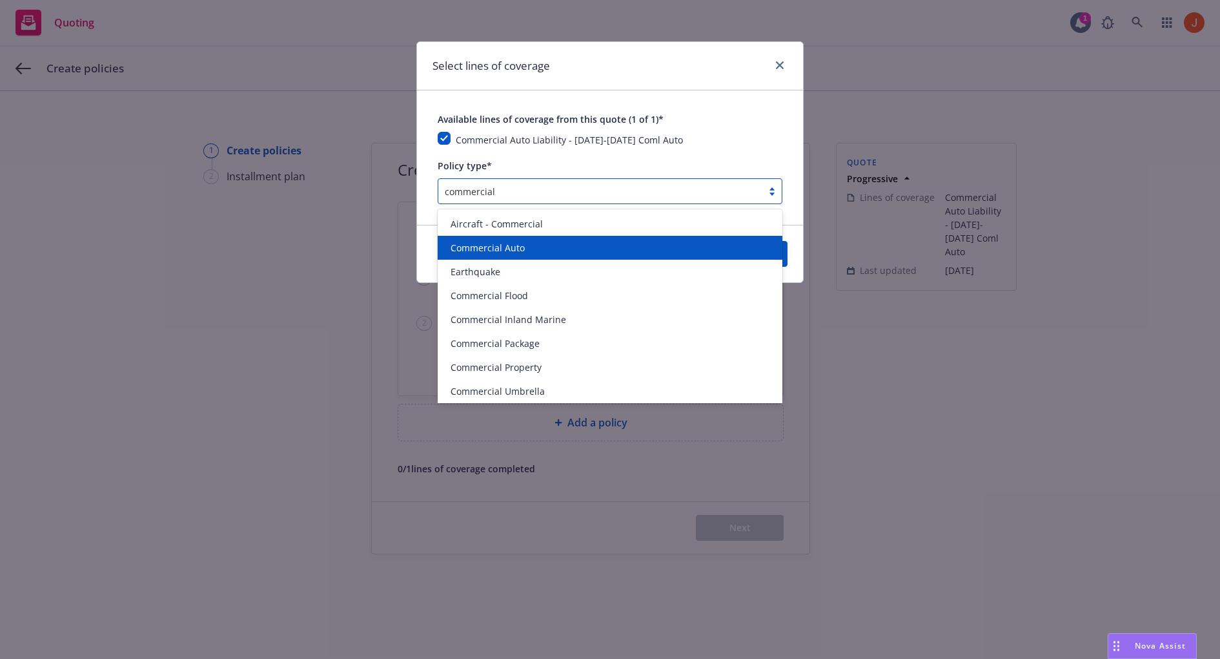
click at [499, 237] on div "Commercial Auto" at bounding box center [610, 248] width 345 height 24
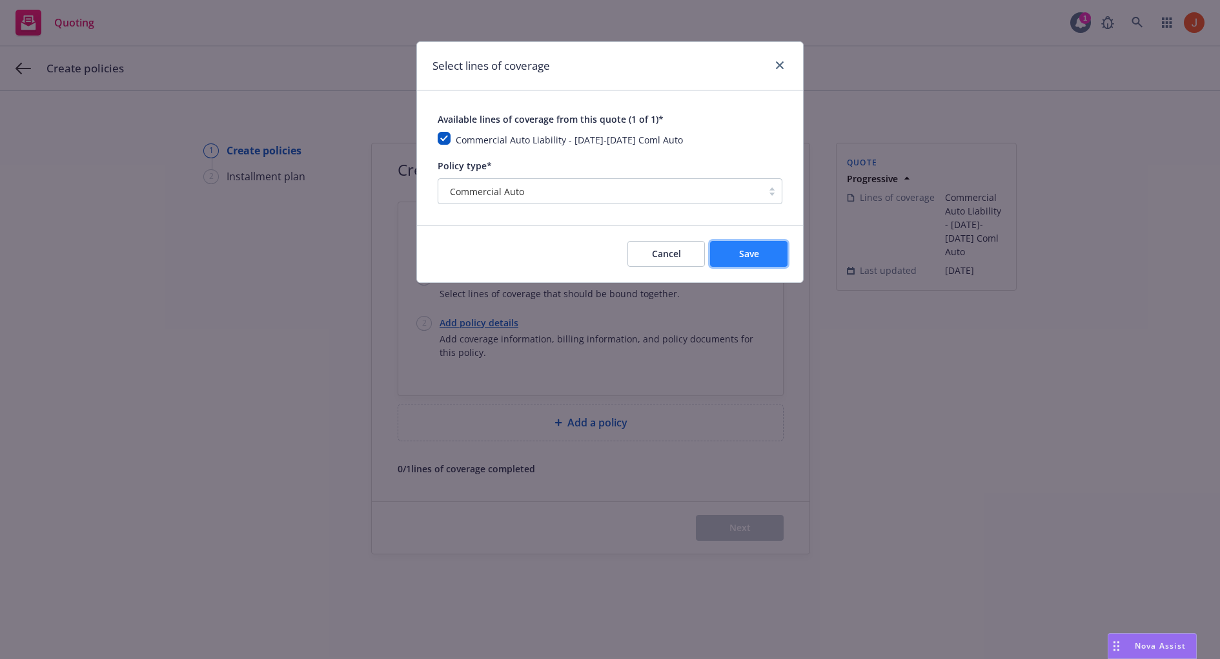
click at [788, 261] on button "Save" at bounding box center [748, 254] width 77 height 26
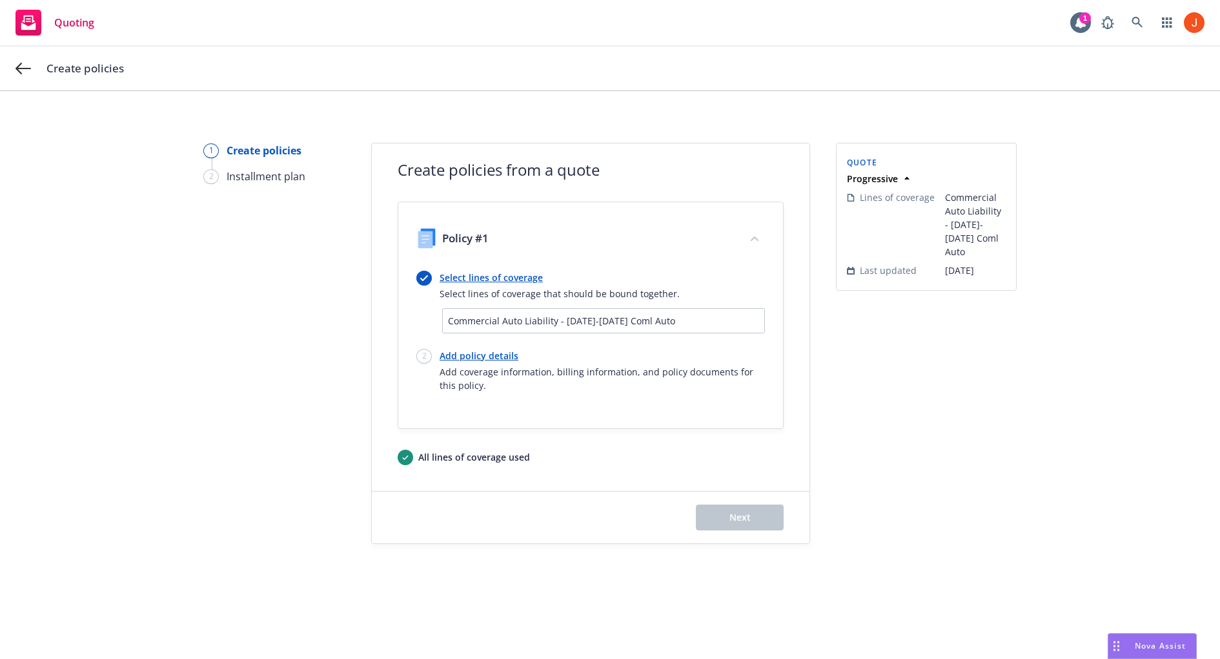
click at [493, 358] on link "Add policy details" at bounding box center [602, 356] width 325 height 14
select select "6"
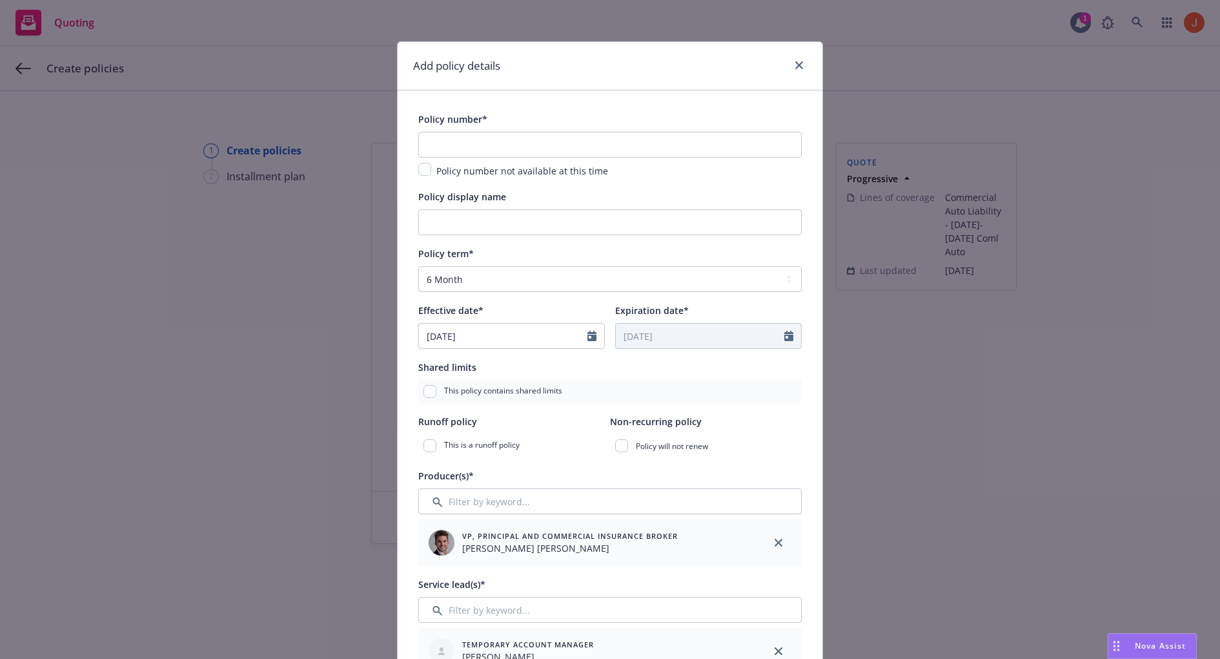
click at [452, 172] on span "Policy number not available at this time" at bounding box center [523, 171] width 172 height 12
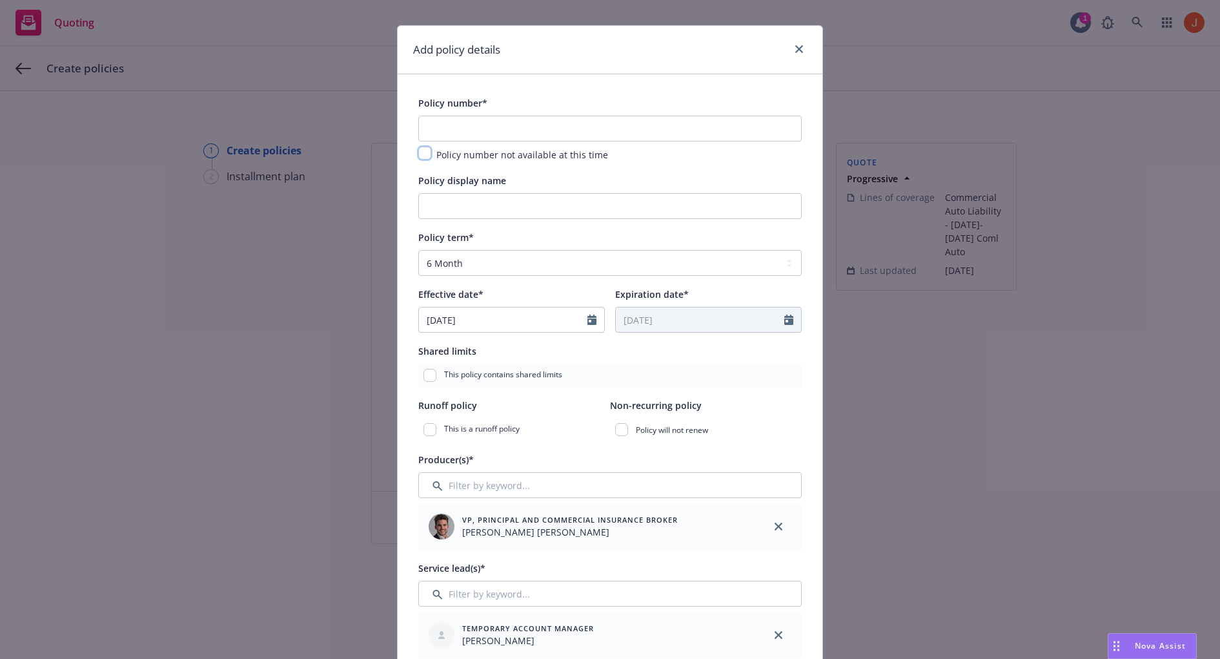
click at [429, 158] on input "checkbox" at bounding box center [424, 153] width 13 height 13
checkbox input "true"
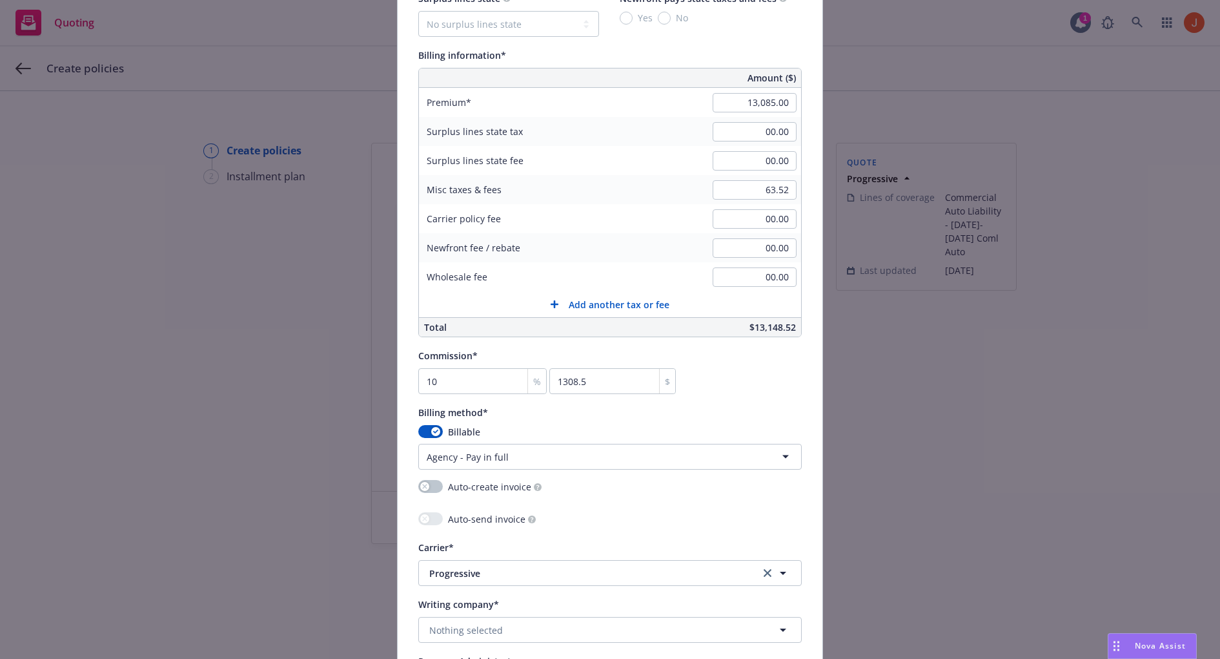
scroll to position [998, 0]
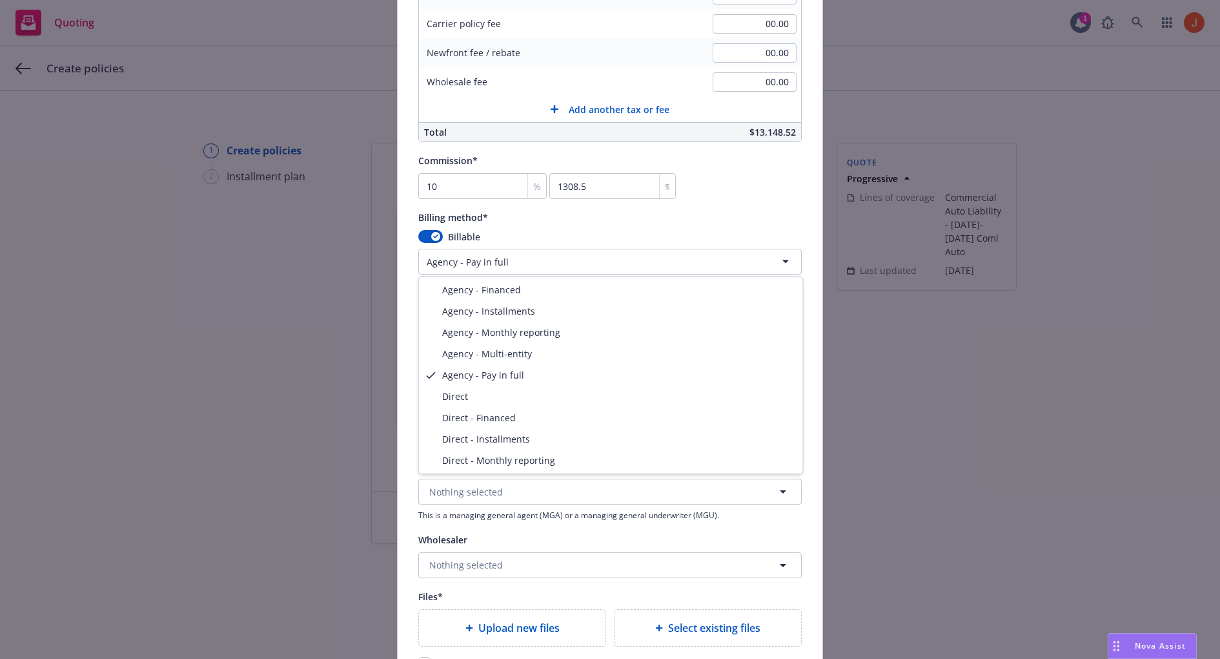
click at [513, 267] on html "Quoting 1 Create policies 1 Create policies 2 Installment plan Create policies …" at bounding box center [610, 329] width 1220 height 659
select select "DIRECT"
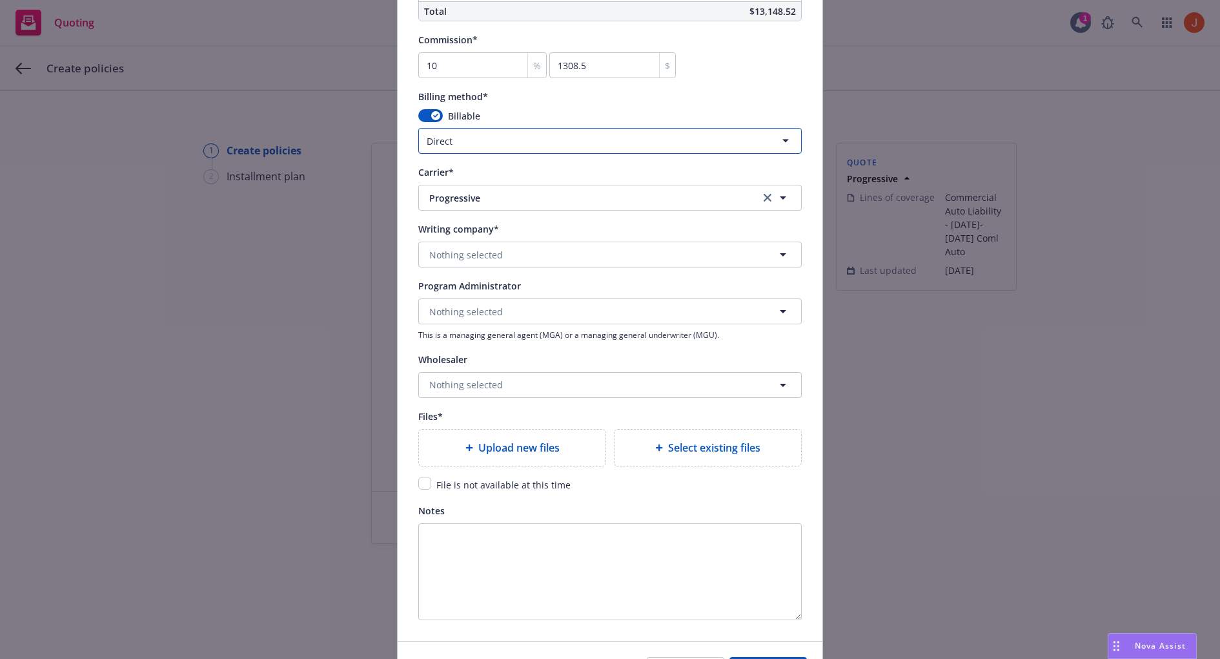
scroll to position [1122, 0]
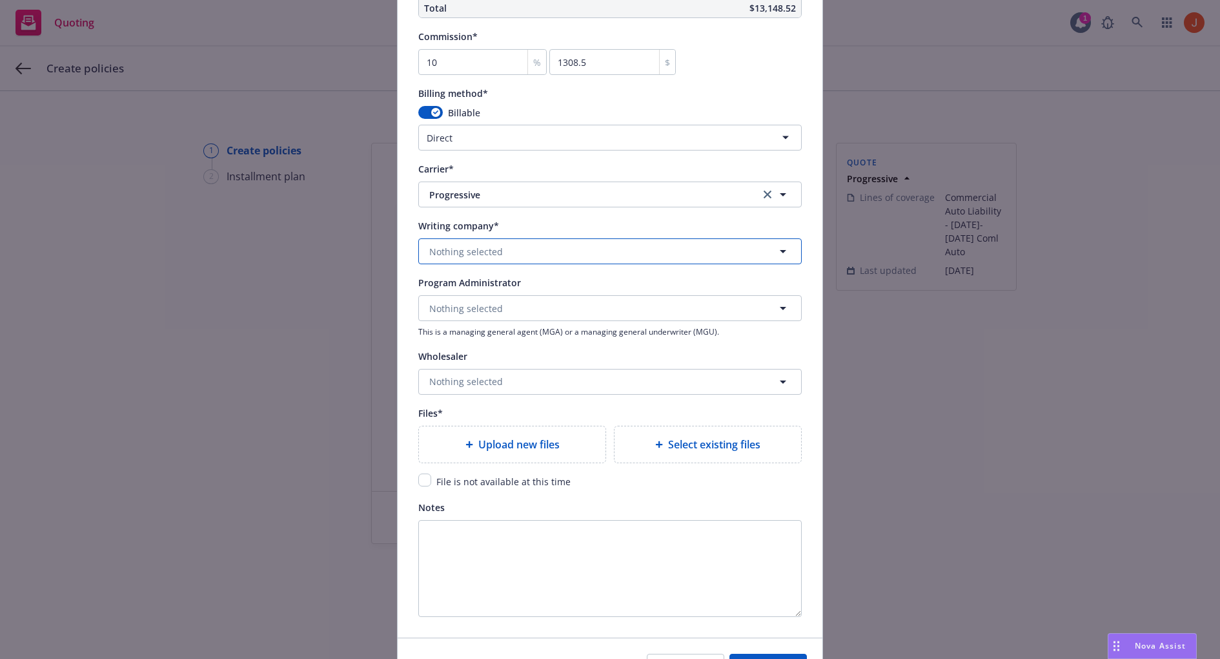
click at [517, 252] on button "Nothing selected" at bounding box center [610, 251] width 384 height 26
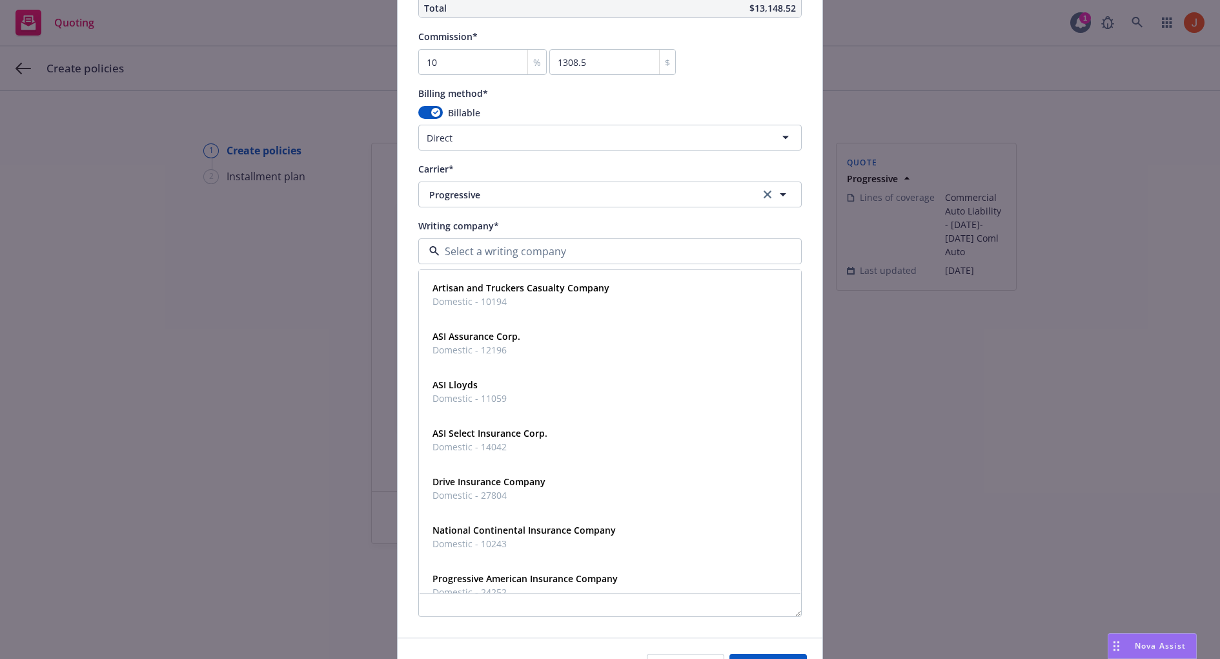
type input "c"
type input "progressive"
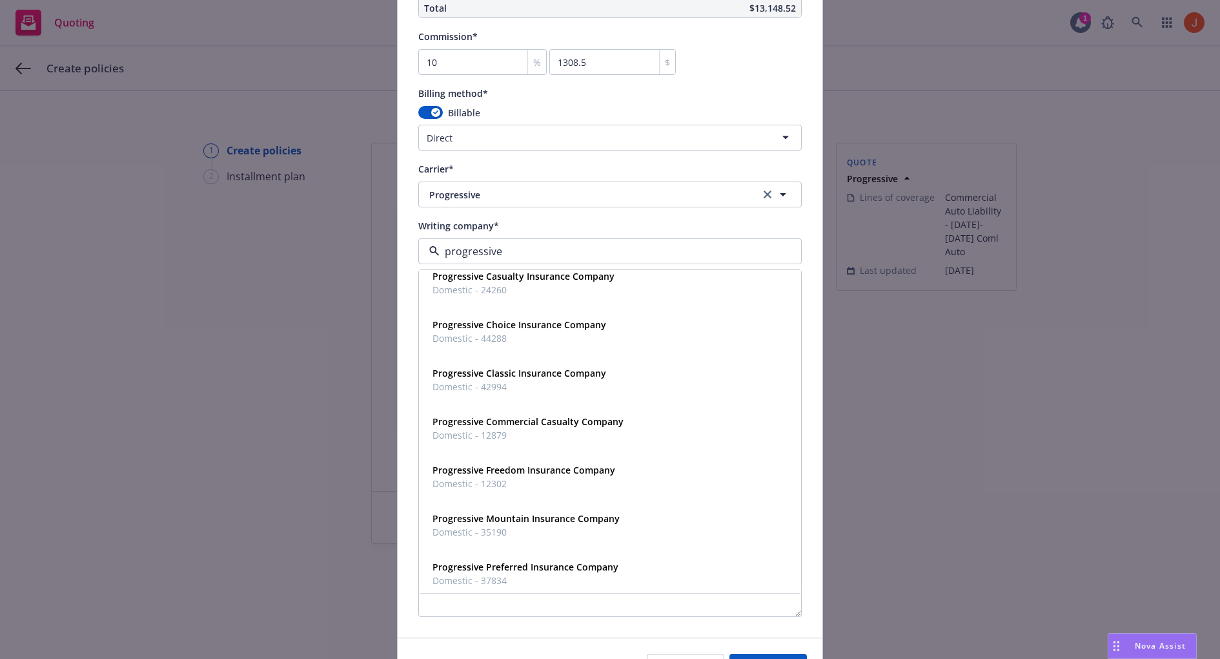
scroll to position [63, 0]
click at [555, 422] on span "Progressive Commercial Casualty Company" at bounding box center [528, 419] width 191 height 14
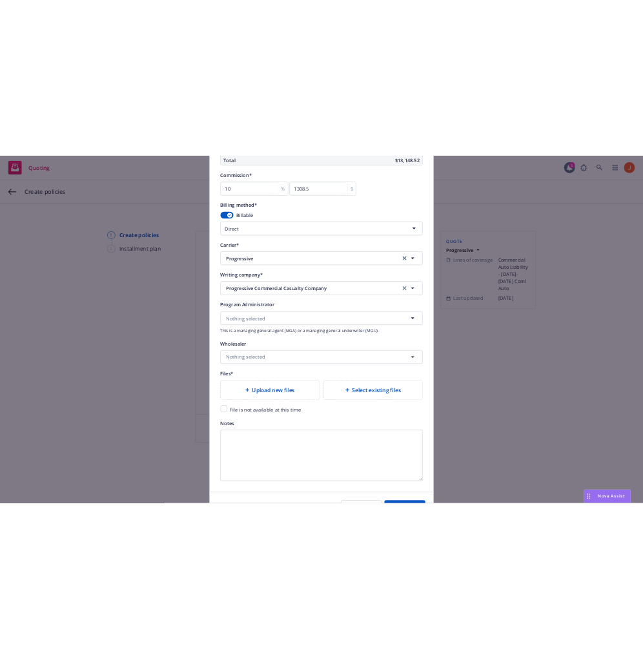
scroll to position [1197, 0]
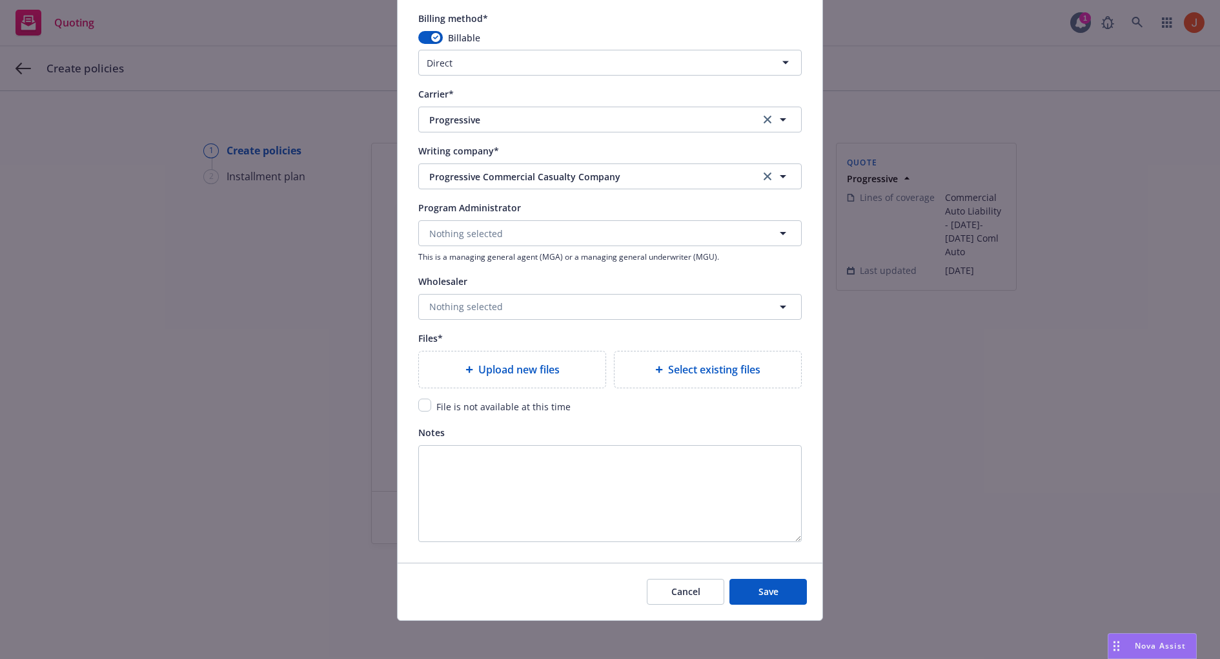
click at [434, 406] on div "File is not available at this time" at bounding box center [502, 405] width 142 height 15
click at [418, 408] on div "File is not available at this time" at bounding box center [610, 405] width 384 height 15
click at [423, 406] on input "checkbox" at bounding box center [424, 404] width 13 height 13
checkbox input "true"
click at [604, 407] on div "File is not available at this time" at bounding box center [610, 405] width 384 height 15
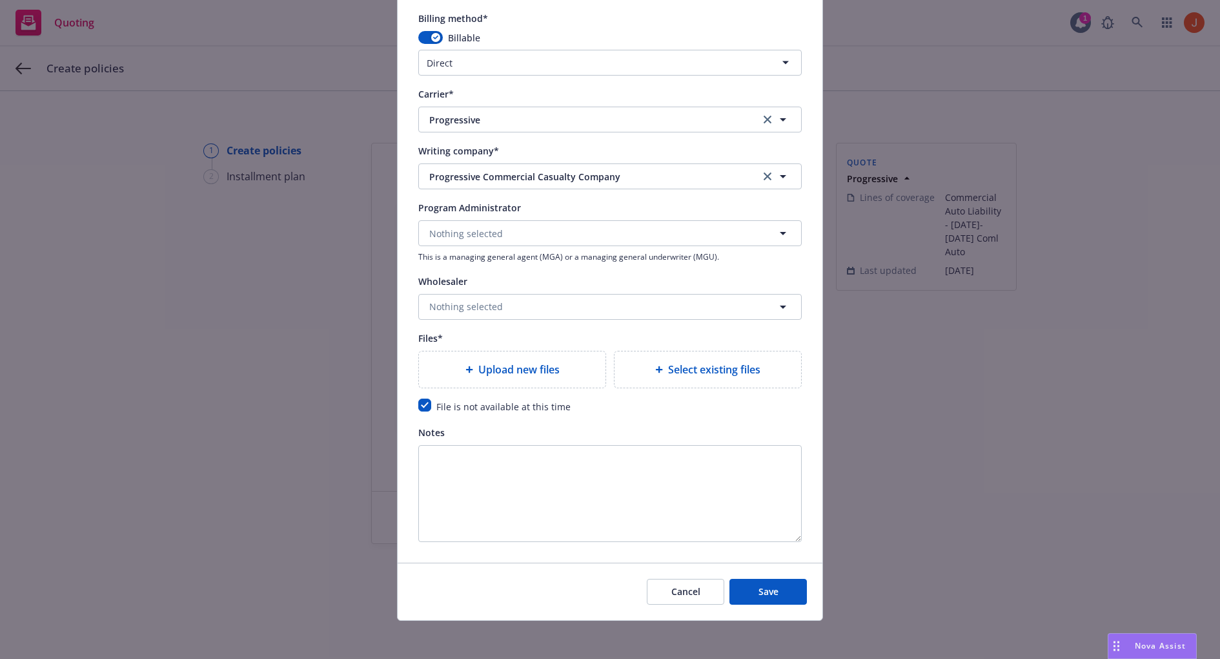
click at [604, 407] on div "File is not available at this time" at bounding box center [610, 405] width 384 height 15
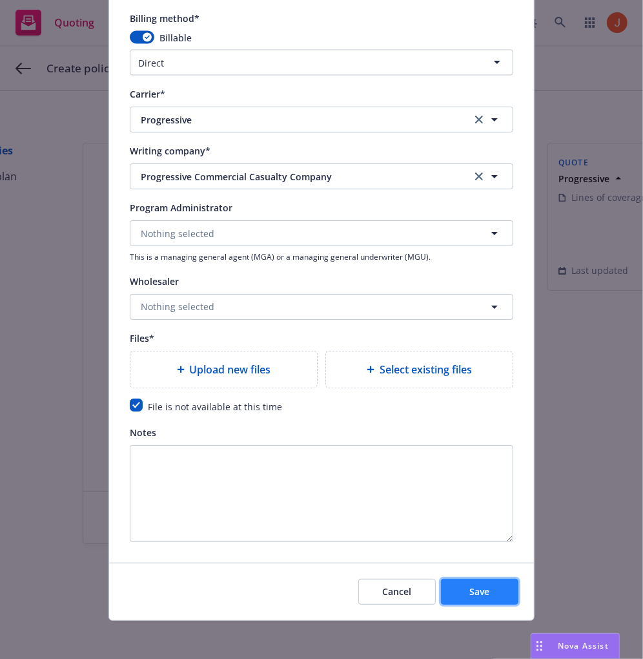
click at [477, 587] on span "Save" at bounding box center [480, 591] width 20 height 12
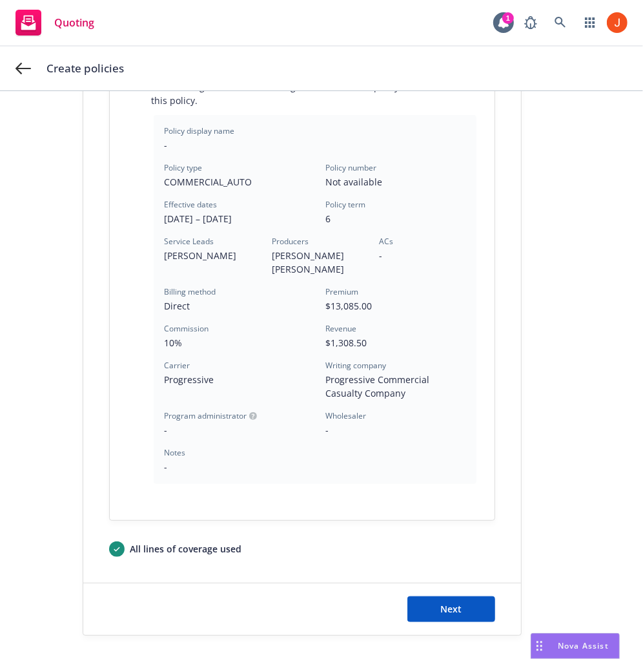
scroll to position [328, 0]
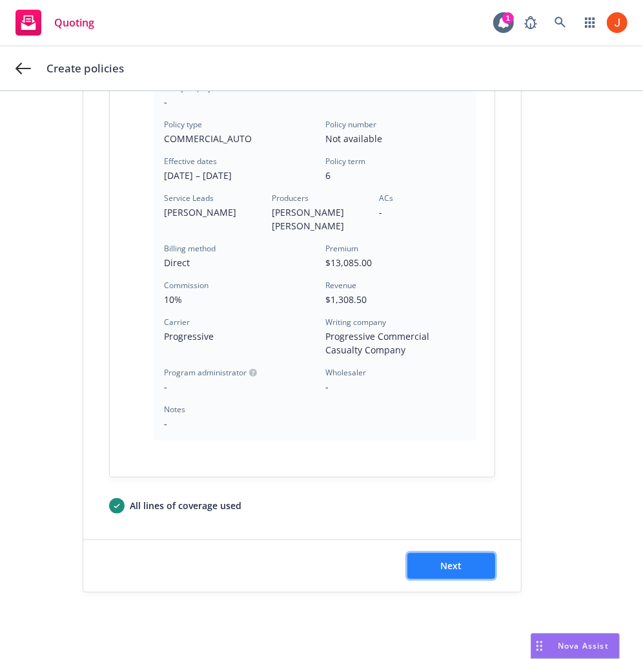
click at [467, 553] on button "Next" at bounding box center [451, 566] width 88 height 26
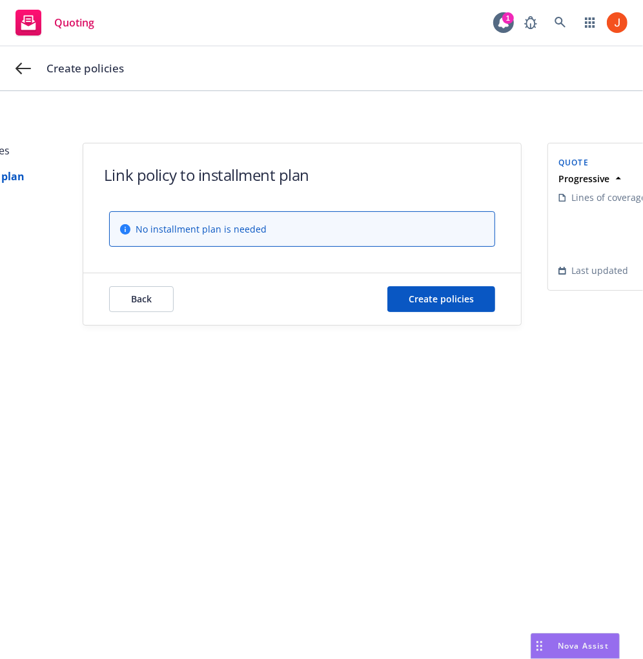
scroll to position [0, 0]
click at [453, 296] on span "Create policies" at bounding box center [441, 299] width 65 height 12
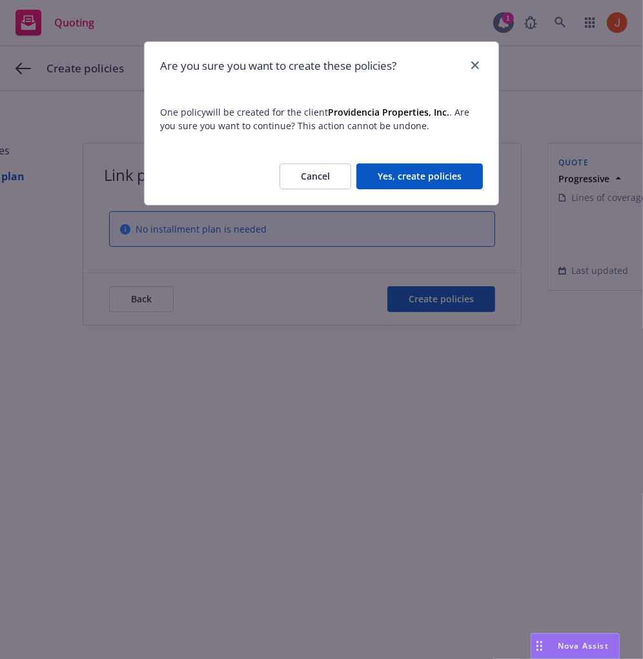
click at [437, 179] on button "Yes, create policies" at bounding box center [419, 176] width 127 height 26
click at [331, 180] on button "Cancel" at bounding box center [316, 176] width 72 height 26
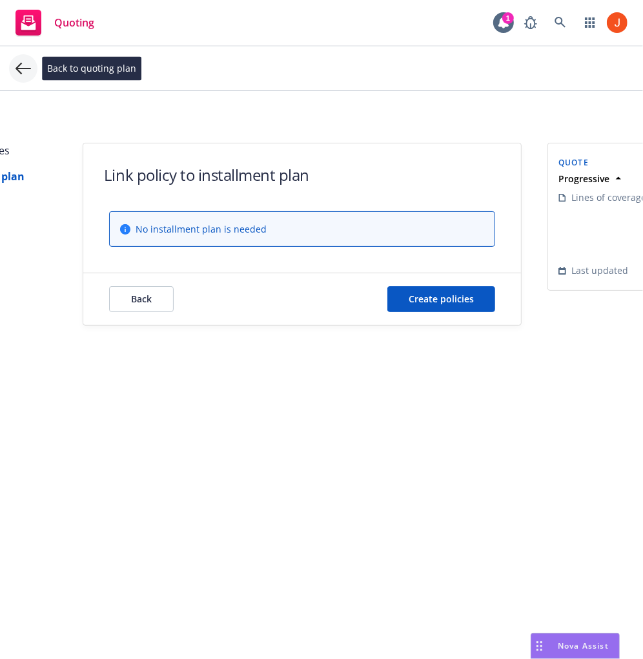
click at [15, 63] on icon at bounding box center [22, 68] width 15 height 15
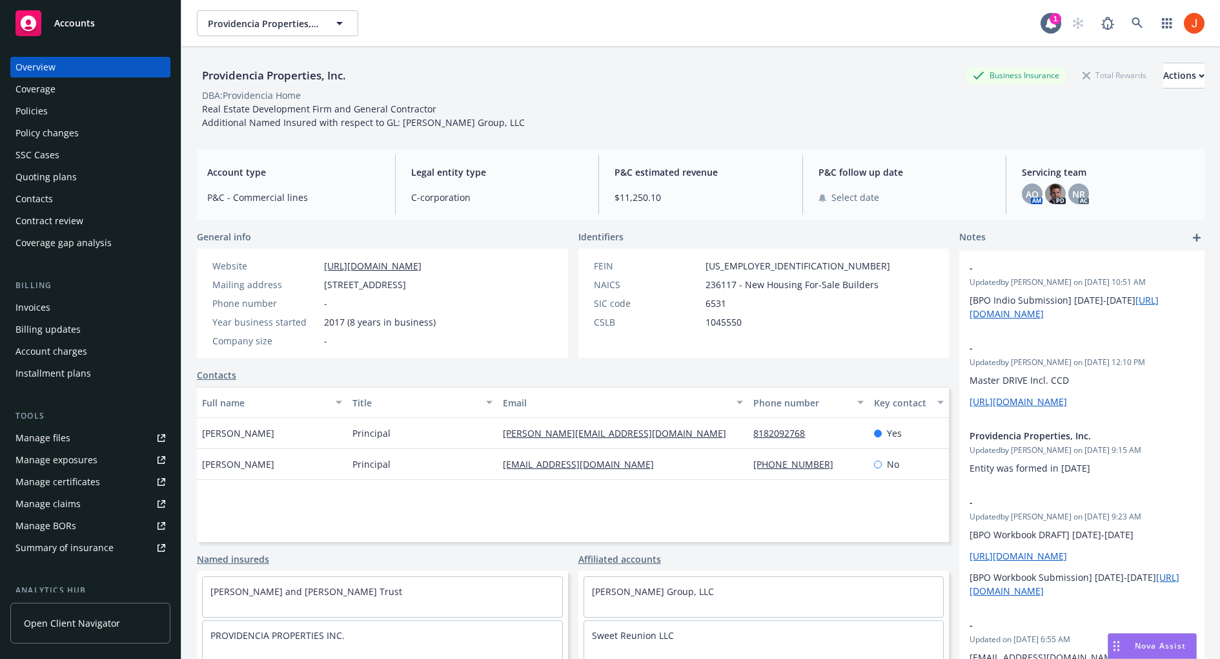
click at [73, 114] on div "Policies" at bounding box center [90, 111] width 150 height 21
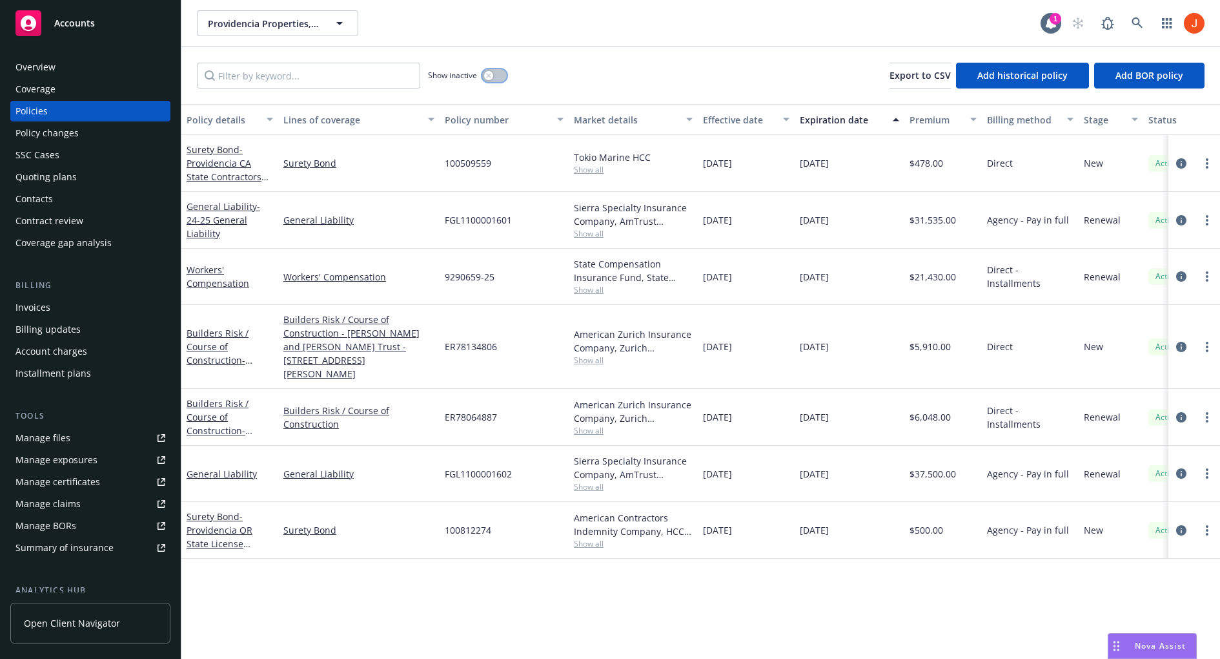
click at [498, 72] on button "button" at bounding box center [494, 75] width 25 height 13
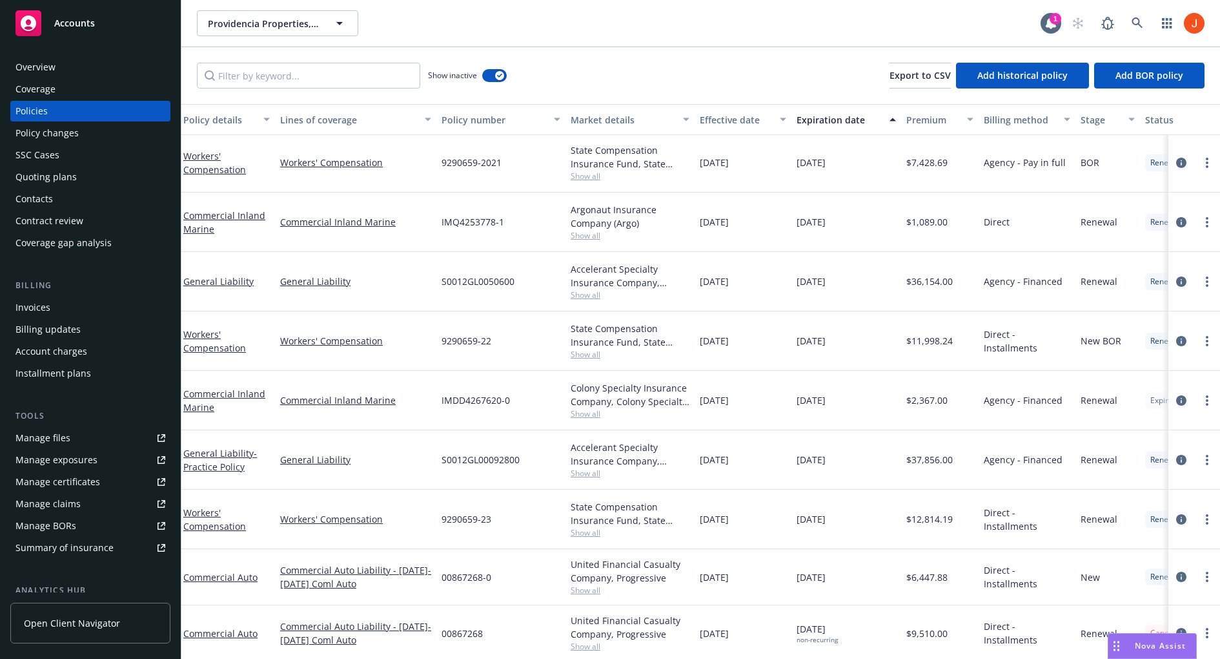
scroll to position [263, 3]
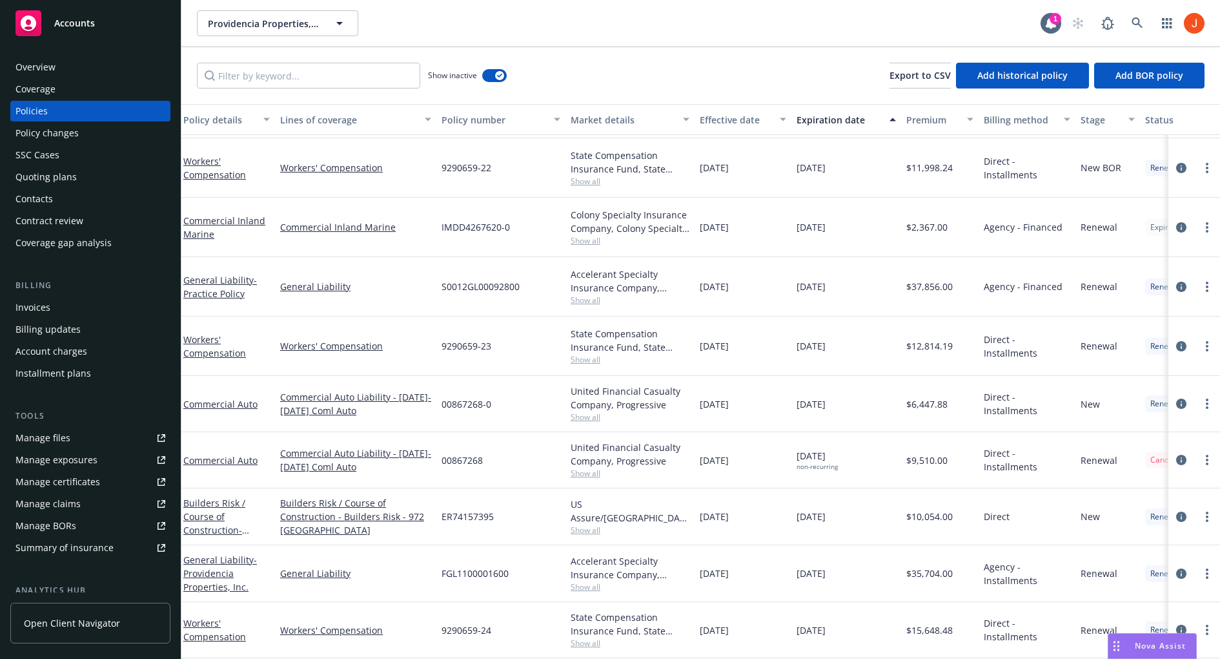
click at [542, 35] on div "Providencia Properties, Inc. Providencia Properties, Inc. Providencia Propertie…" at bounding box center [619, 23] width 844 height 26
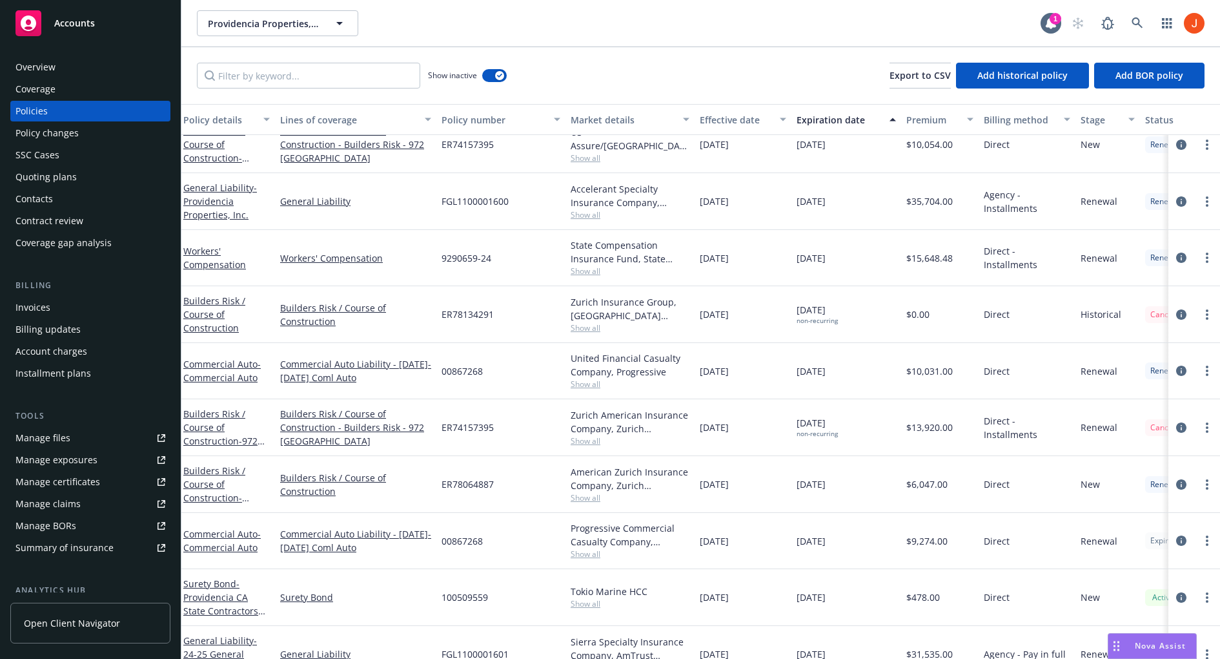
scroll to position [298, 3]
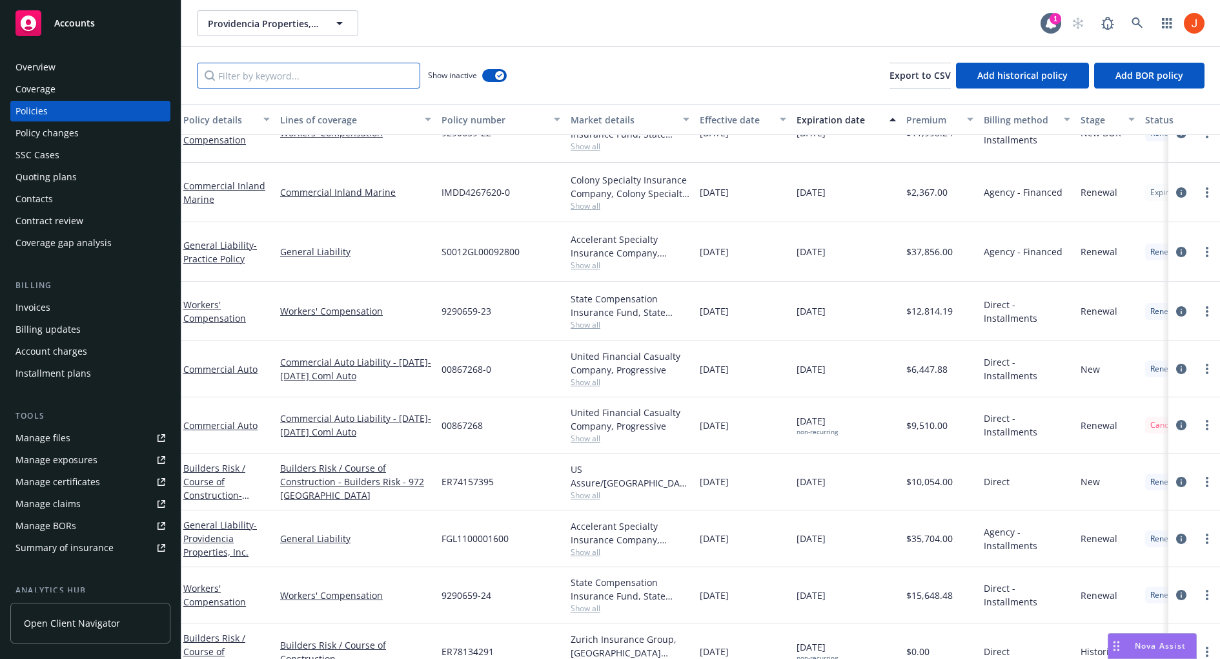
click at [365, 81] on input "Filter by keyword..." at bounding box center [308, 76] width 223 height 26
paste input "No Line of Coverage found with UUIDS"
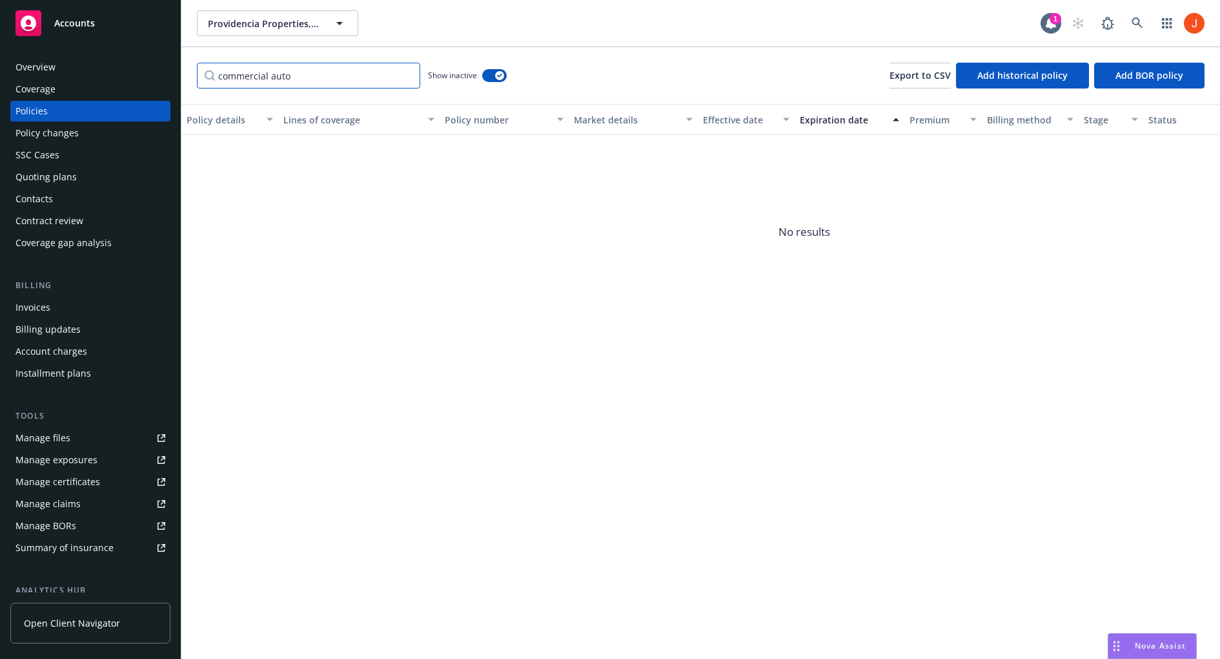
type input "commercial auto"
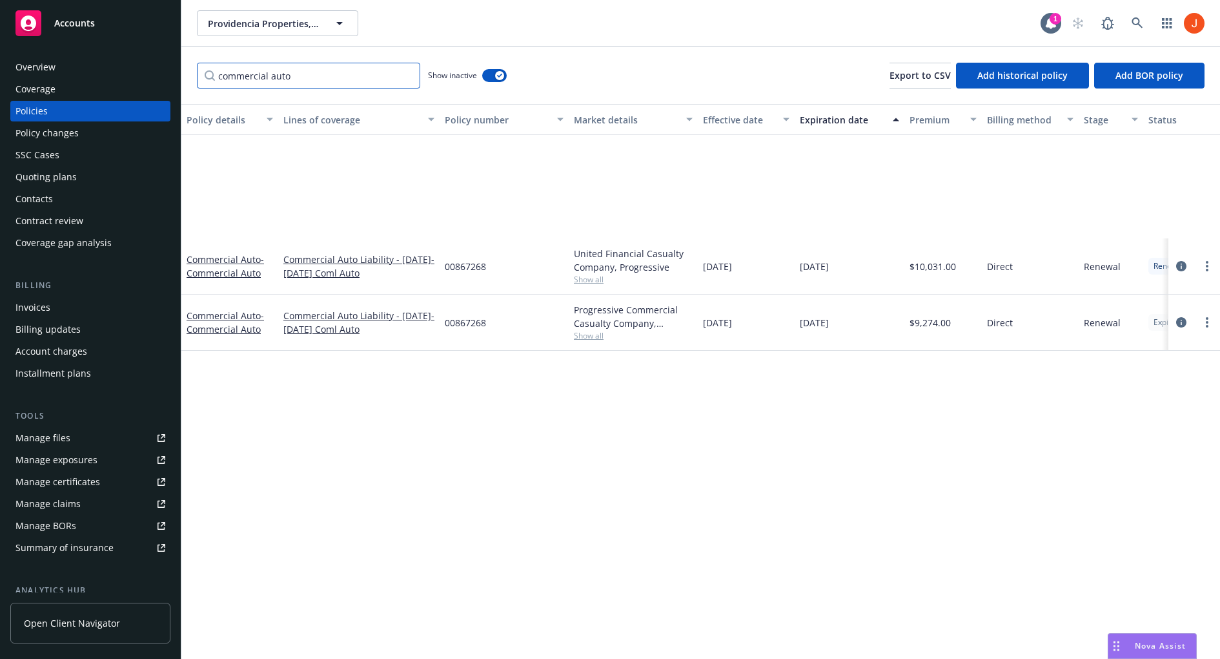
click at [334, 81] on input "commercial auto" at bounding box center [308, 76] width 223 height 26
click at [339, 291] on div "Commercial Auto Liability - [DATE]-[DATE] Coml Auto" at bounding box center [358, 266] width 161 height 56
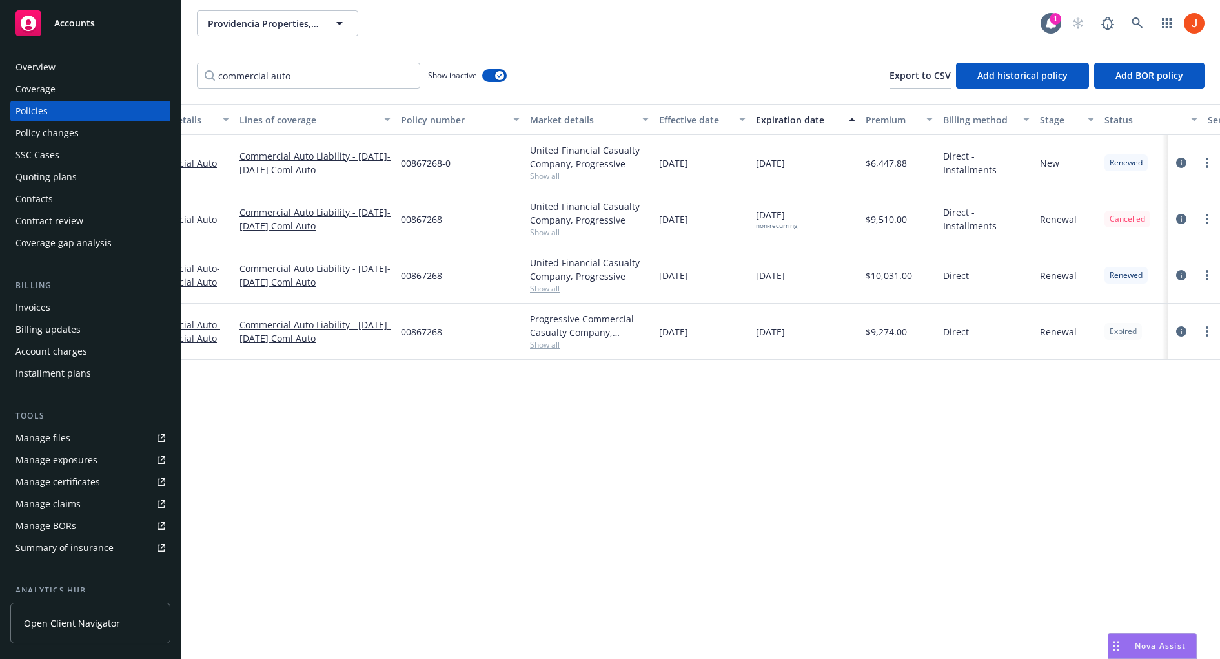
scroll to position [0, 0]
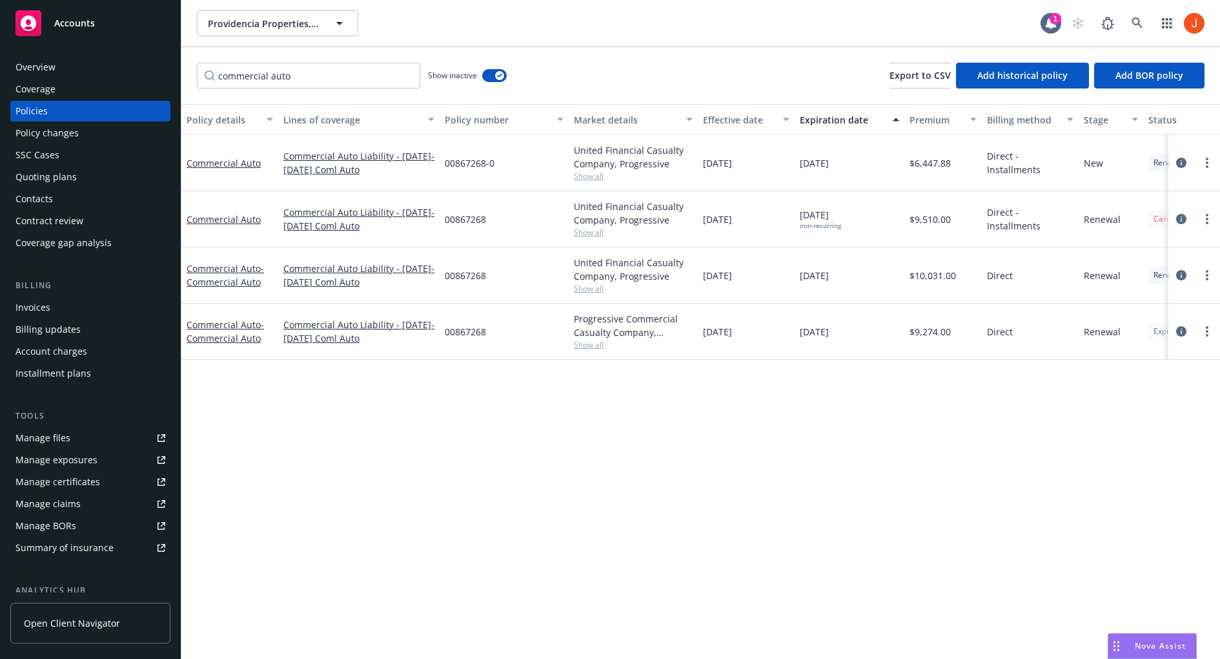
drag, startPoint x: 856, startPoint y: 335, endPoint x: 786, endPoint y: 328, distance: 70.1
click at [786, 328] on div "Commercial Auto - Commercial Auto Commercial Auto Liability - [DATE]-[DATE] Com…" at bounding box center [804, 331] width 1246 height 56
click at [786, 328] on div "[DATE]" at bounding box center [746, 331] width 97 height 56
drag, startPoint x: 798, startPoint y: 330, endPoint x: 856, endPoint y: 332, distance: 58.1
click at [856, 332] on div "[DATE]" at bounding box center [850, 331] width 110 height 56
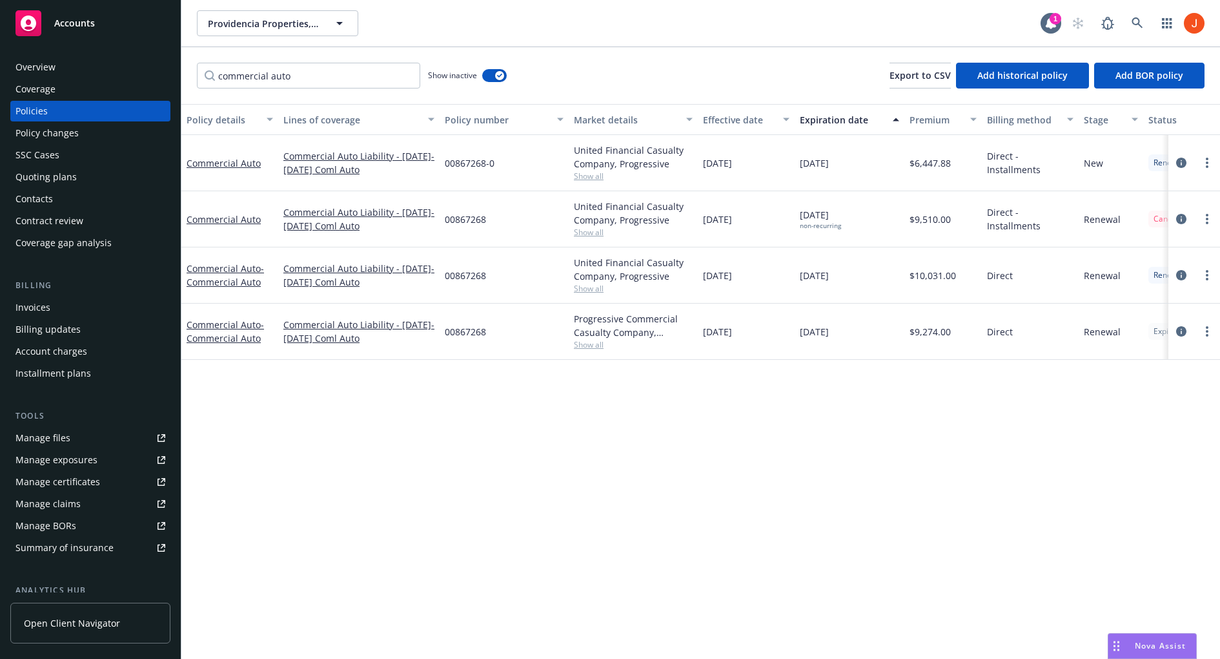
click at [856, 332] on div "[DATE]" at bounding box center [850, 331] width 110 height 56
drag, startPoint x: 862, startPoint y: 332, endPoint x: 791, endPoint y: 322, distance: 71.8
click at [791, 322] on div "Commercial Auto - Commercial Auto Commercial Auto Liability - [DATE]-[DATE] Com…" at bounding box center [804, 331] width 1246 height 56
click at [790, 321] on div "[DATE]" at bounding box center [746, 331] width 97 height 56
drag, startPoint x: 781, startPoint y: 322, endPoint x: 852, endPoint y: 330, distance: 71.5
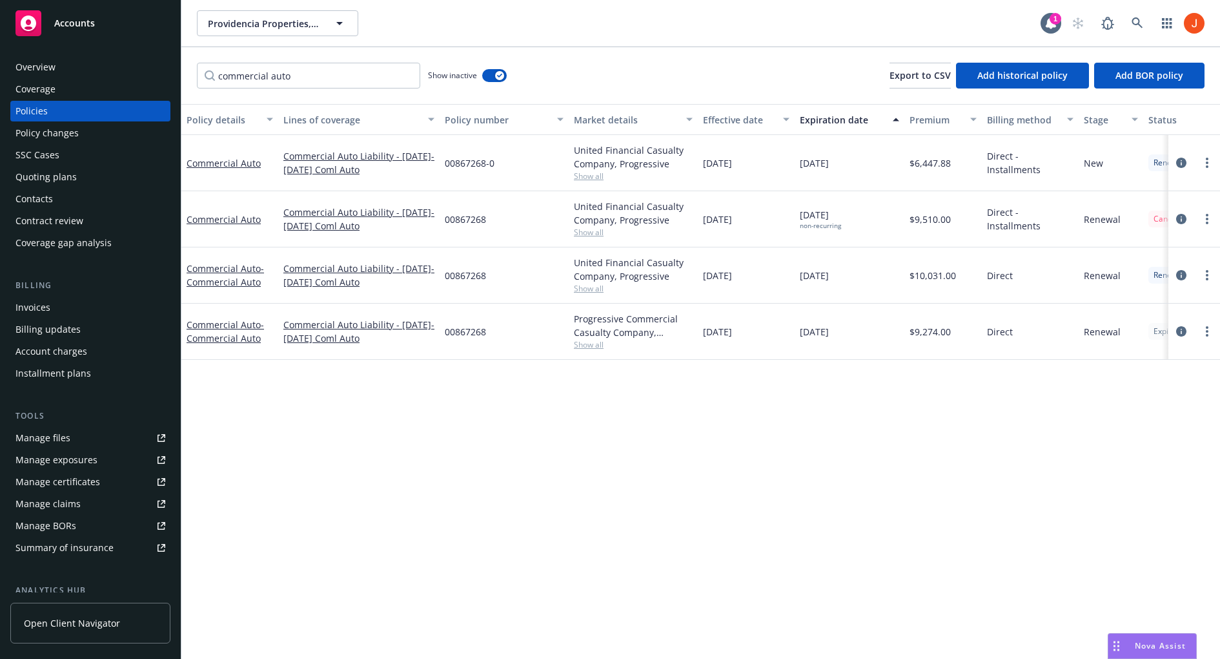
click at [852, 330] on div "Commercial Auto - Commercial Auto Commercial Auto Liability - [DATE]-[DATE] Com…" at bounding box center [804, 331] width 1246 height 56
click at [852, 330] on div "[DATE]" at bounding box center [850, 331] width 110 height 56
click at [468, 330] on span "00867268" at bounding box center [465, 332] width 41 height 14
copy span "00867268"
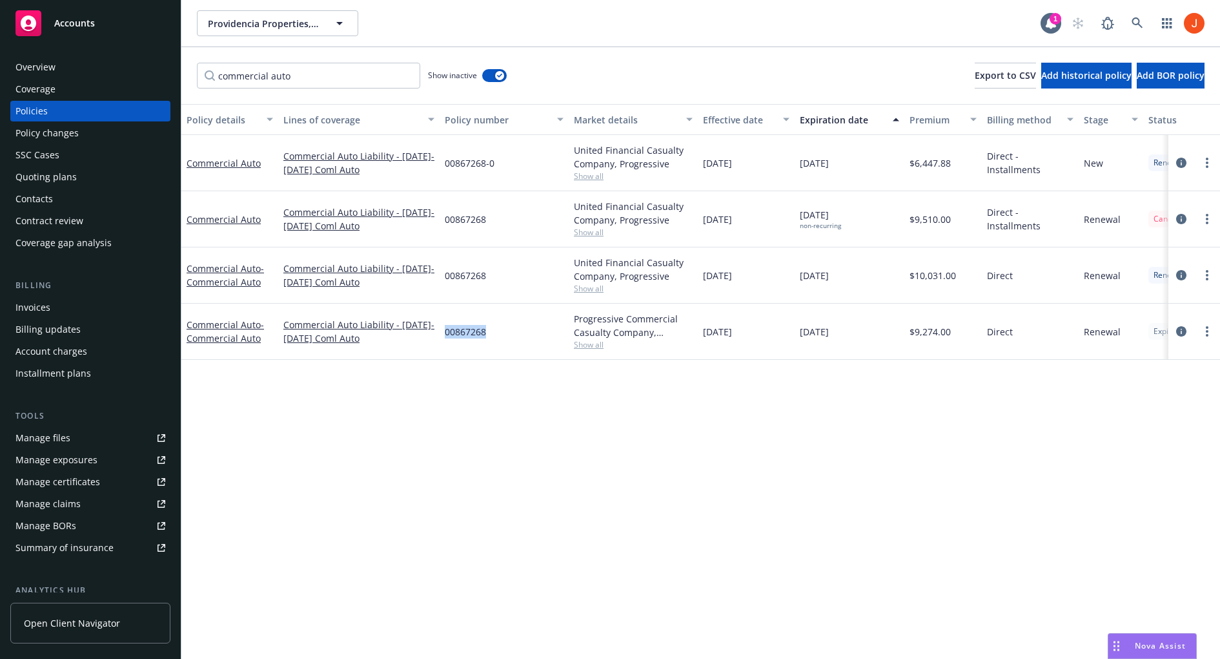
click at [524, 397] on div "Policy details Lines of coverage Policy number Market details Effective date Ex…" at bounding box center [700, 381] width 1039 height 555
click at [466, 271] on span "00867268" at bounding box center [465, 276] width 41 height 14
copy span "00867268"
copy link "Commercial Auto Liability - [DATE]-[DATE] Coml Auto"
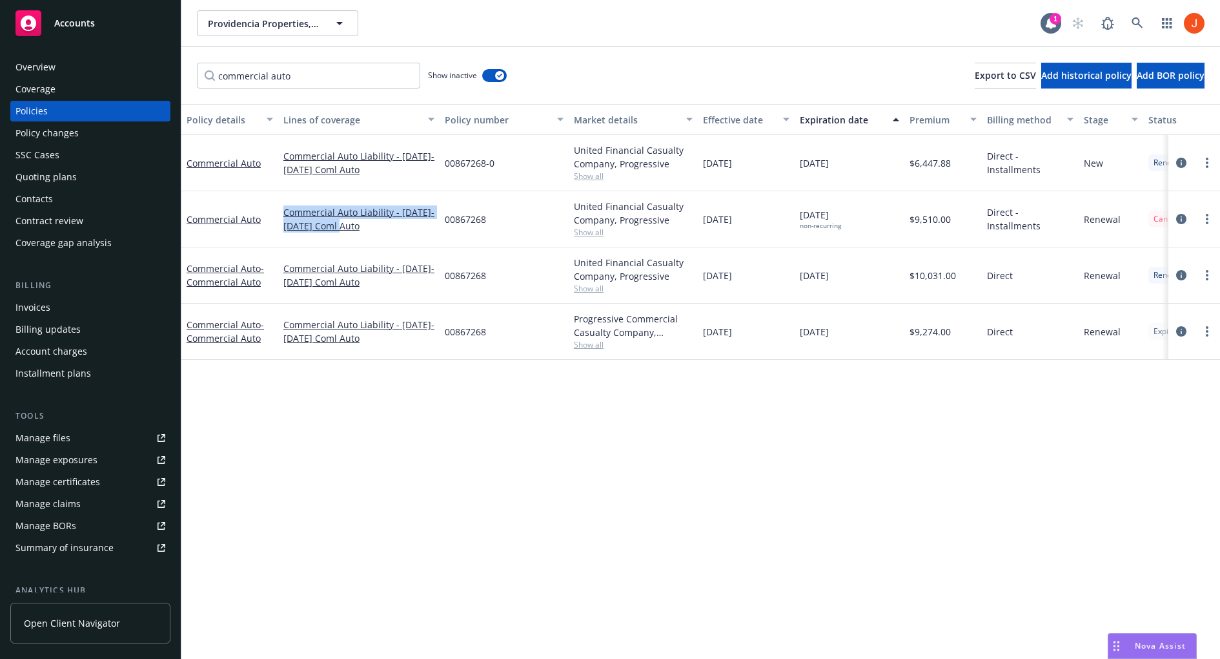
drag, startPoint x: 368, startPoint y: 227, endPoint x: 281, endPoint y: 216, distance: 87.9
click at [281, 216] on div "Commercial Auto Liability - [DATE]-[DATE] Coml Auto" at bounding box center [358, 219] width 161 height 56
click at [313, 210] on link "Commercial Auto Liability - [DATE]-[DATE] Coml Auto" at bounding box center [358, 218] width 151 height 27
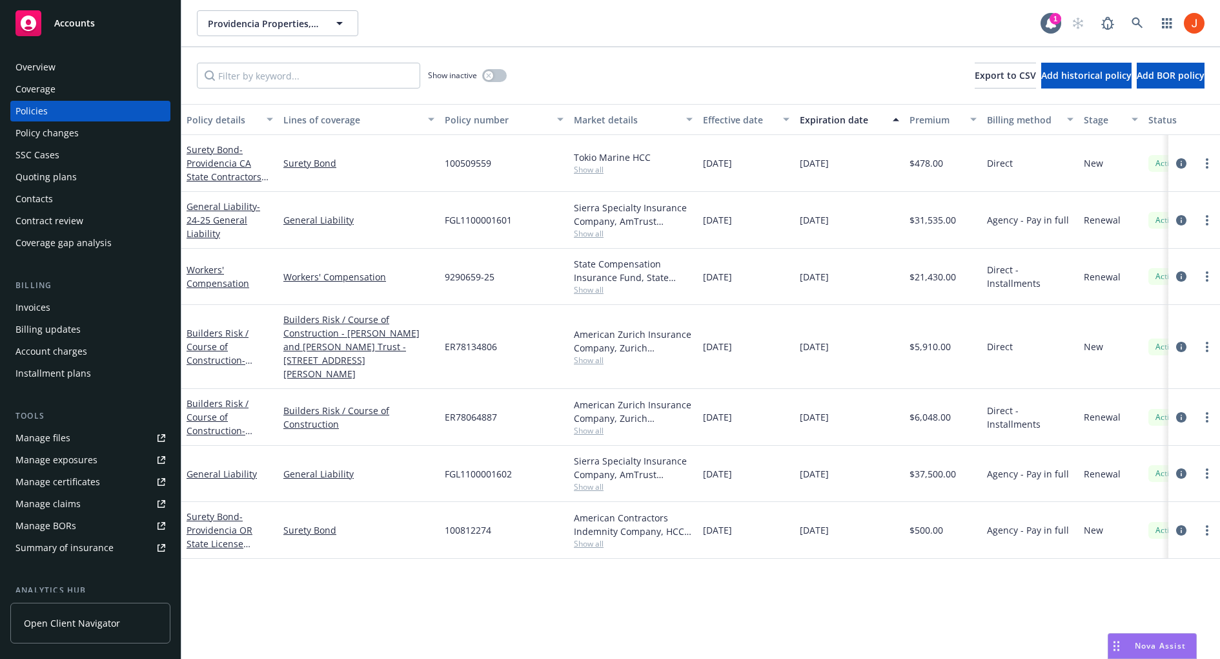
click at [573, 36] on div "Providencia Properties, Inc. Providencia Properties, Inc. Providencia Propertie…" at bounding box center [619, 23] width 844 height 26
click at [376, 23] on div "Providencia Properties, Inc. Providencia Properties, Inc." at bounding box center [619, 23] width 844 height 26
click at [470, 26] on div "Providencia Properties, Inc. Providencia Home" at bounding box center [346, 35] width 280 height 32
click at [541, 25] on div "Providencia Properties, Inc. Providencia Properties, Inc. Providencia Propertie…" at bounding box center [619, 23] width 844 height 26
click at [546, 25] on div "Providencia Properties, Inc. Providencia Properties, Inc. Providencia Propertie…" at bounding box center [619, 23] width 844 height 26
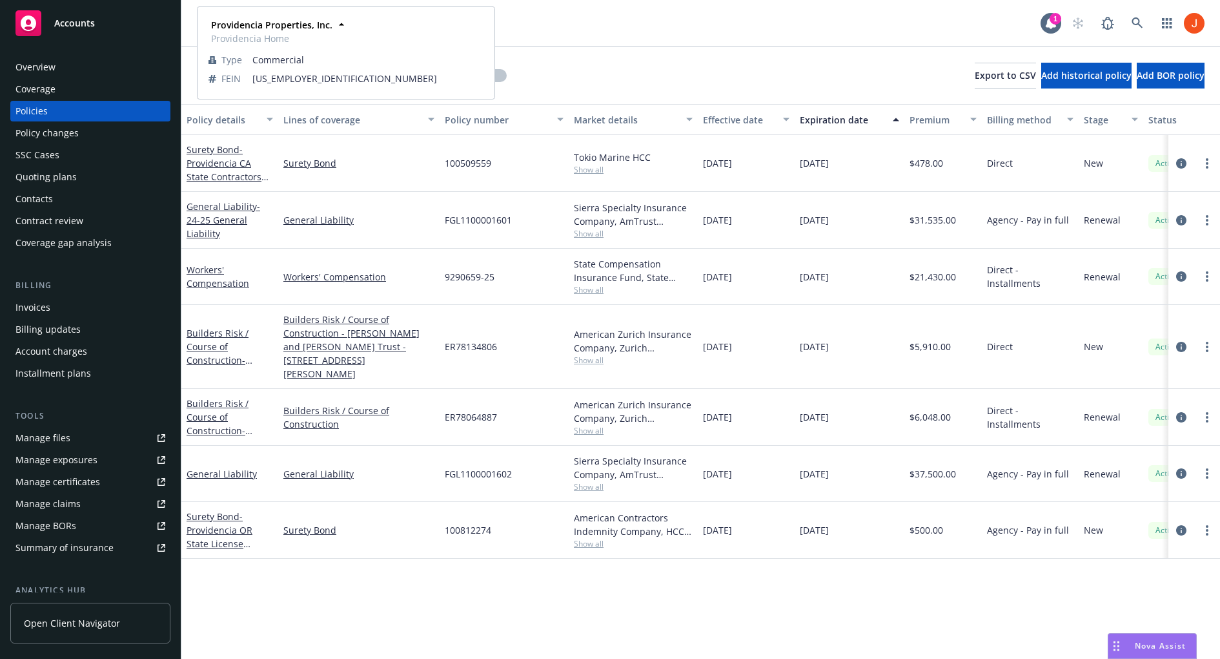
click at [596, 17] on div "Providencia Properties, Inc. Providencia Properties, Inc. Providencia Propertie…" at bounding box center [619, 23] width 844 height 26
click at [610, 25] on div "Providencia Properties, Inc. Providencia Properties, Inc. Providencia Propertie…" at bounding box center [619, 23] width 844 height 26
click at [524, 585] on div "Policy details Lines of coverage Policy number Market details Effective date Ex…" at bounding box center [700, 381] width 1039 height 555
